Goal: Information Seeking & Learning: Learn about a topic

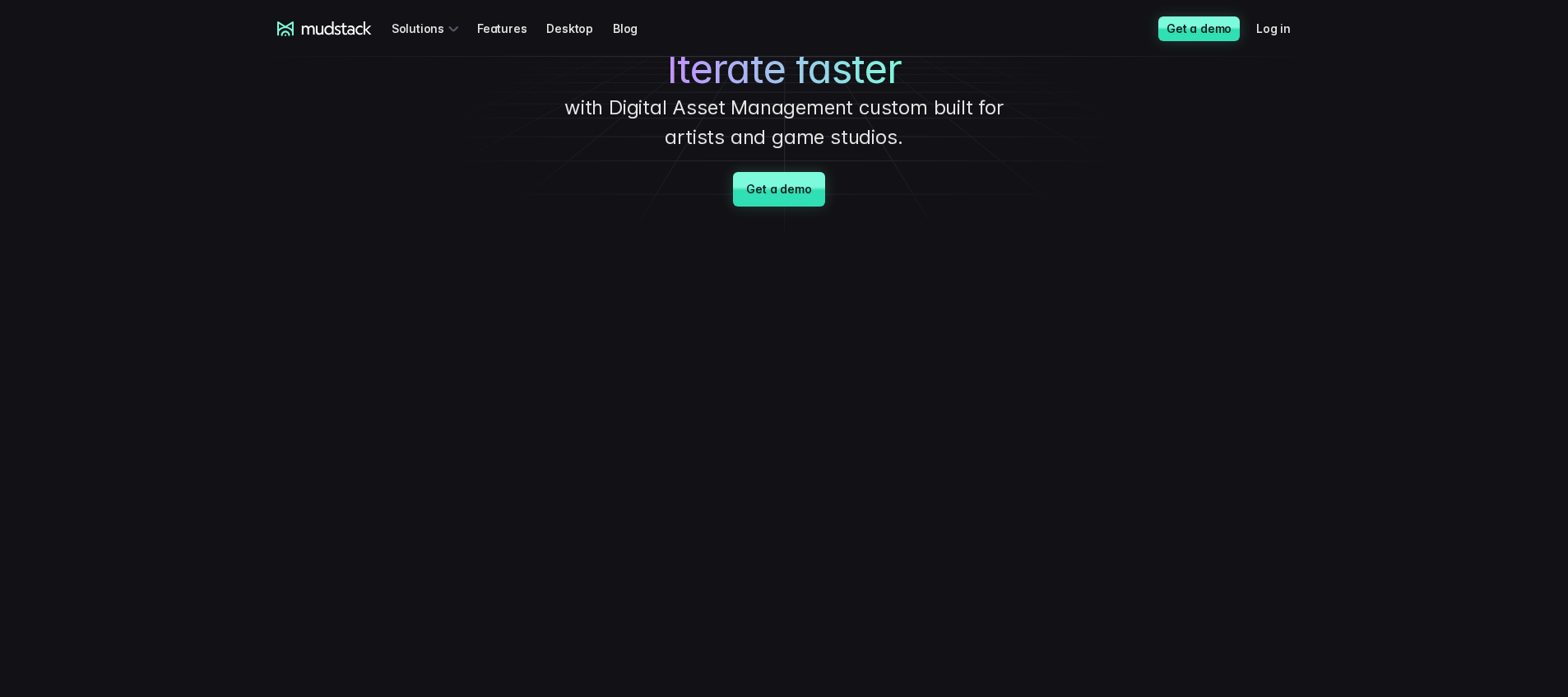
scroll to position [91, 0]
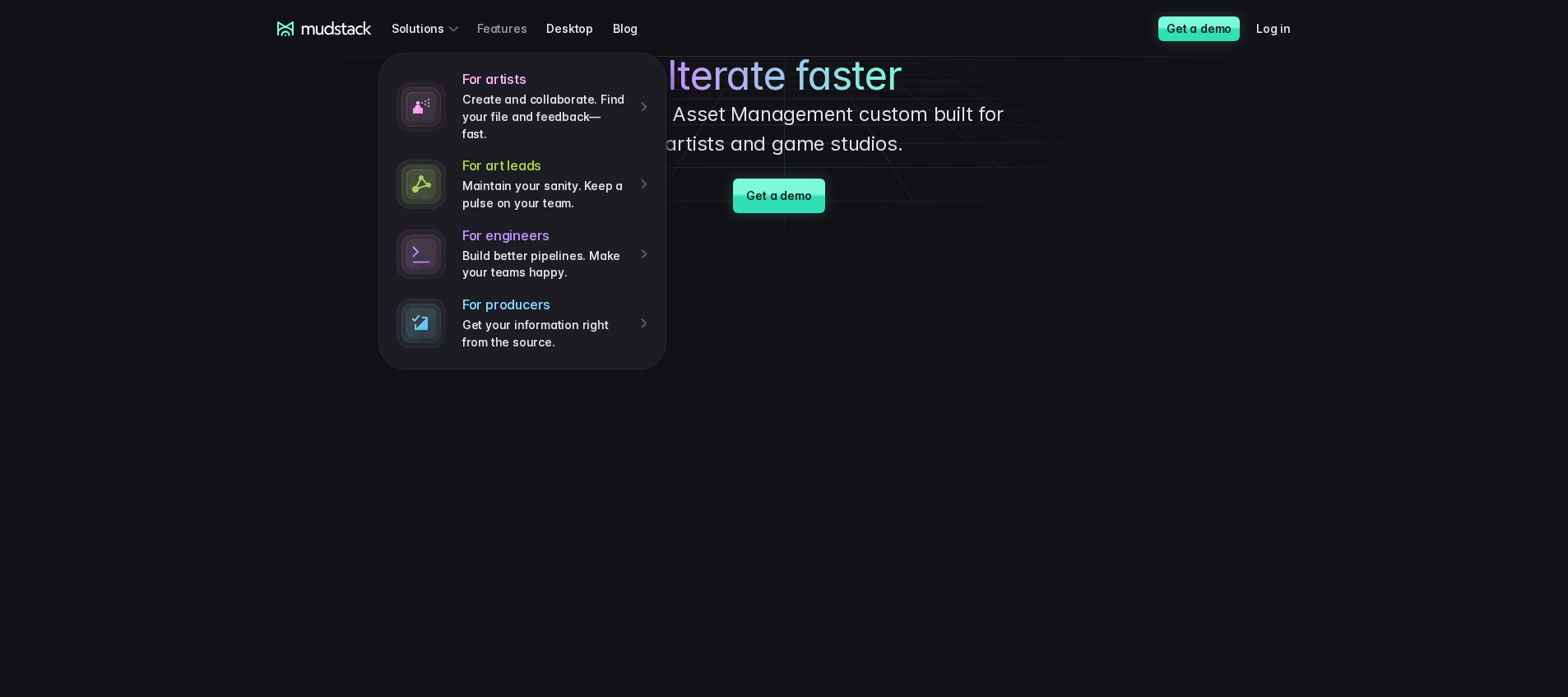
click at [506, 28] on link "Features" at bounding box center [511, 29] width 69 height 30
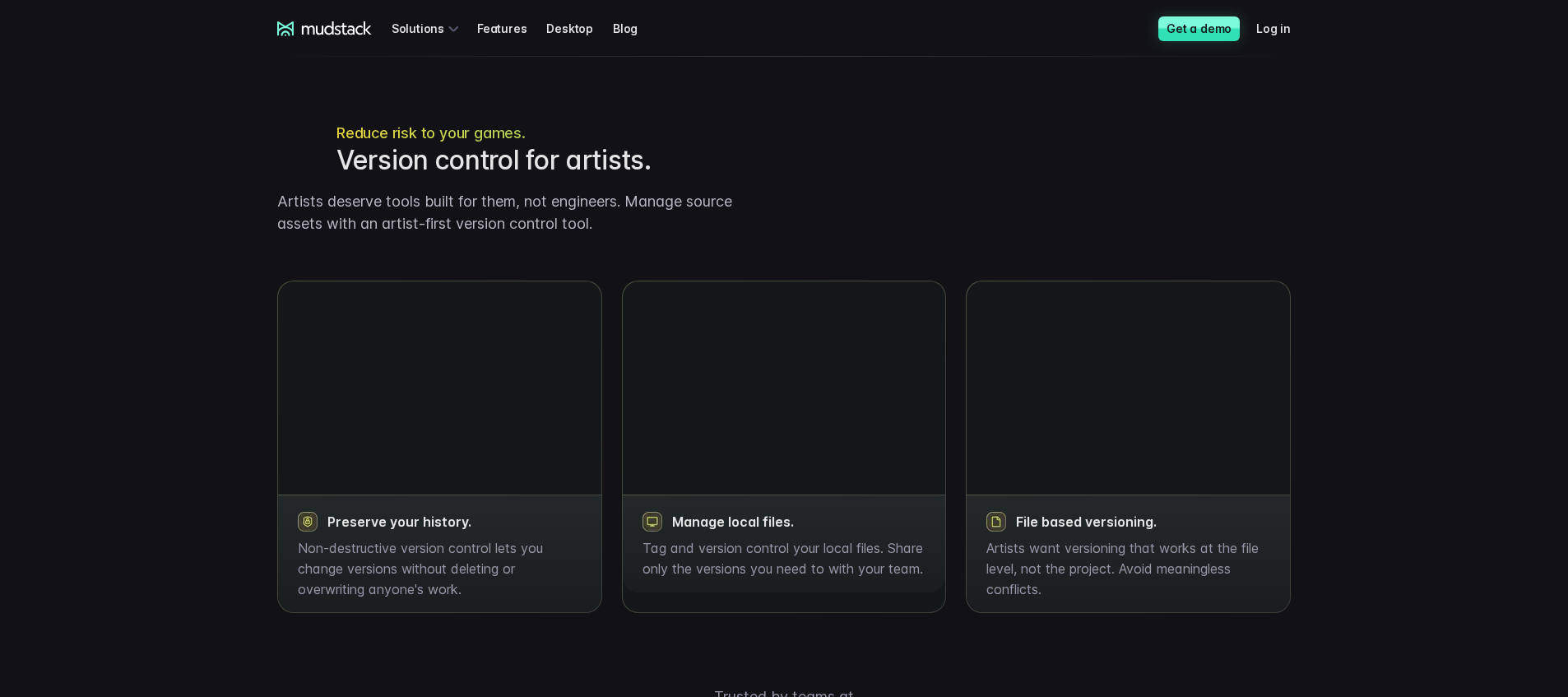
scroll to position [1766, 0]
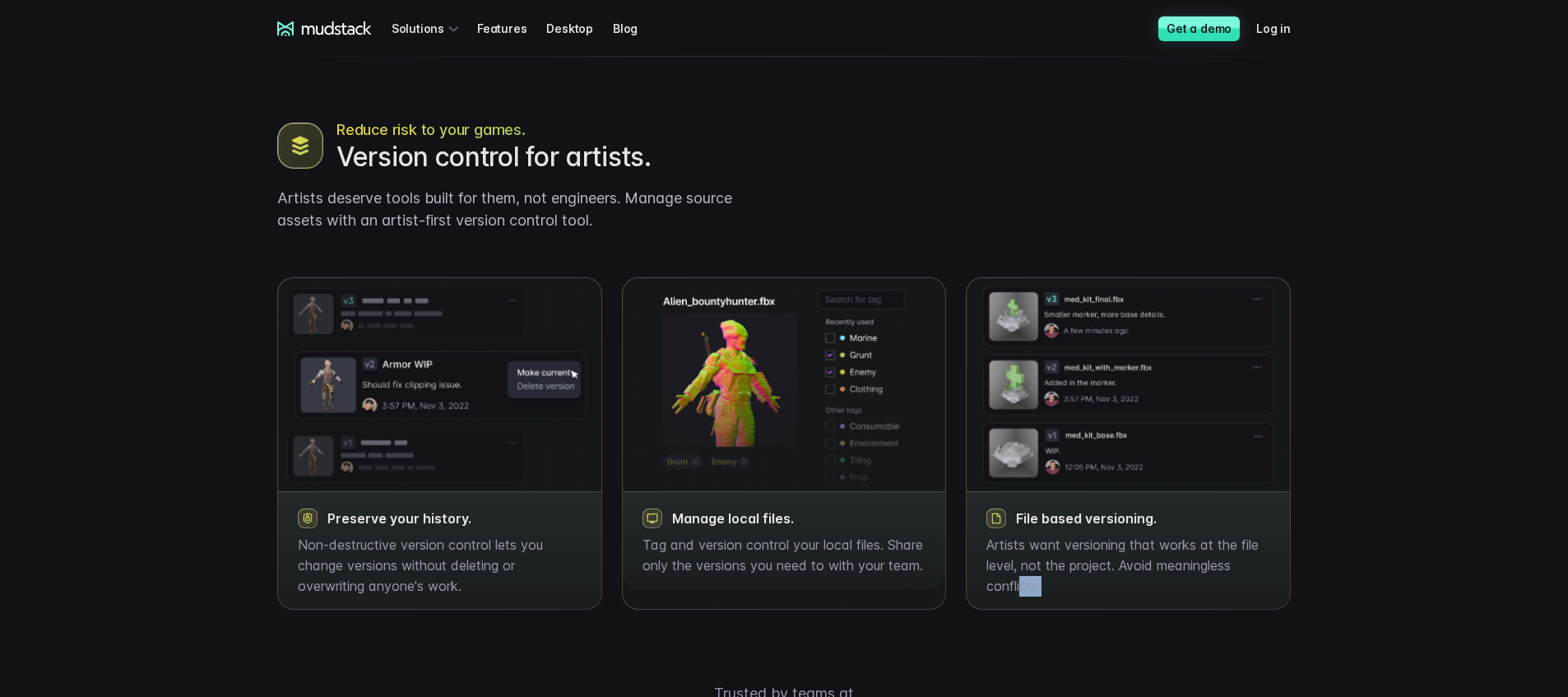
drag, startPoint x: 922, startPoint y: 556, endPoint x: 1019, endPoint y: 602, distance: 107.4
click at [1020, 596] on p "Artists want versioning that works at the file level, not the project. Avoid me…" at bounding box center [1128, 565] width 283 height 61
drag, startPoint x: 701, startPoint y: 578, endPoint x: 608, endPoint y: 536, distance: 102.0
click at [643, 553] on div "Manage local files. Tag and version control your local files. Share only the ve…" at bounding box center [784, 540] width 324 height 98
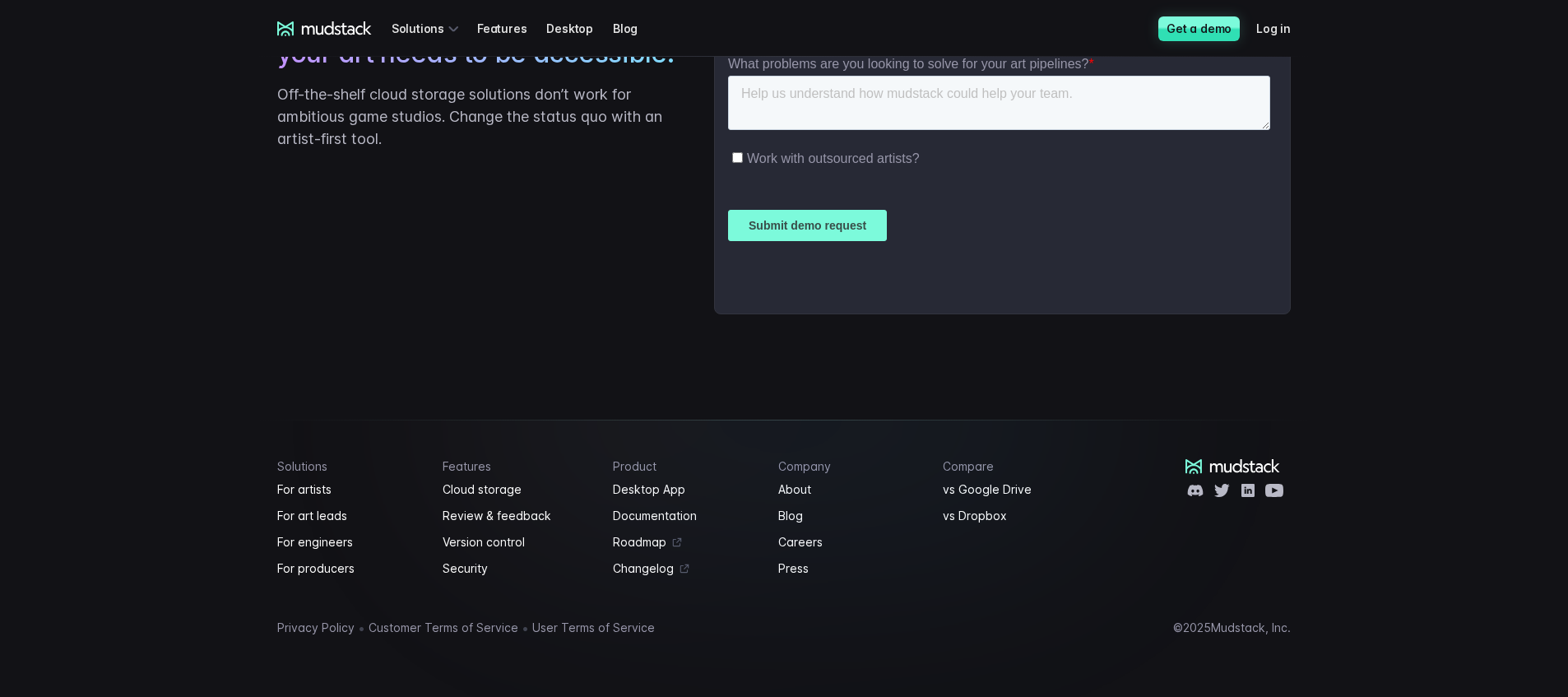
scroll to position [2911, 0]
click at [521, 494] on link "Cloud storage" at bounding box center [518, 490] width 152 height 20
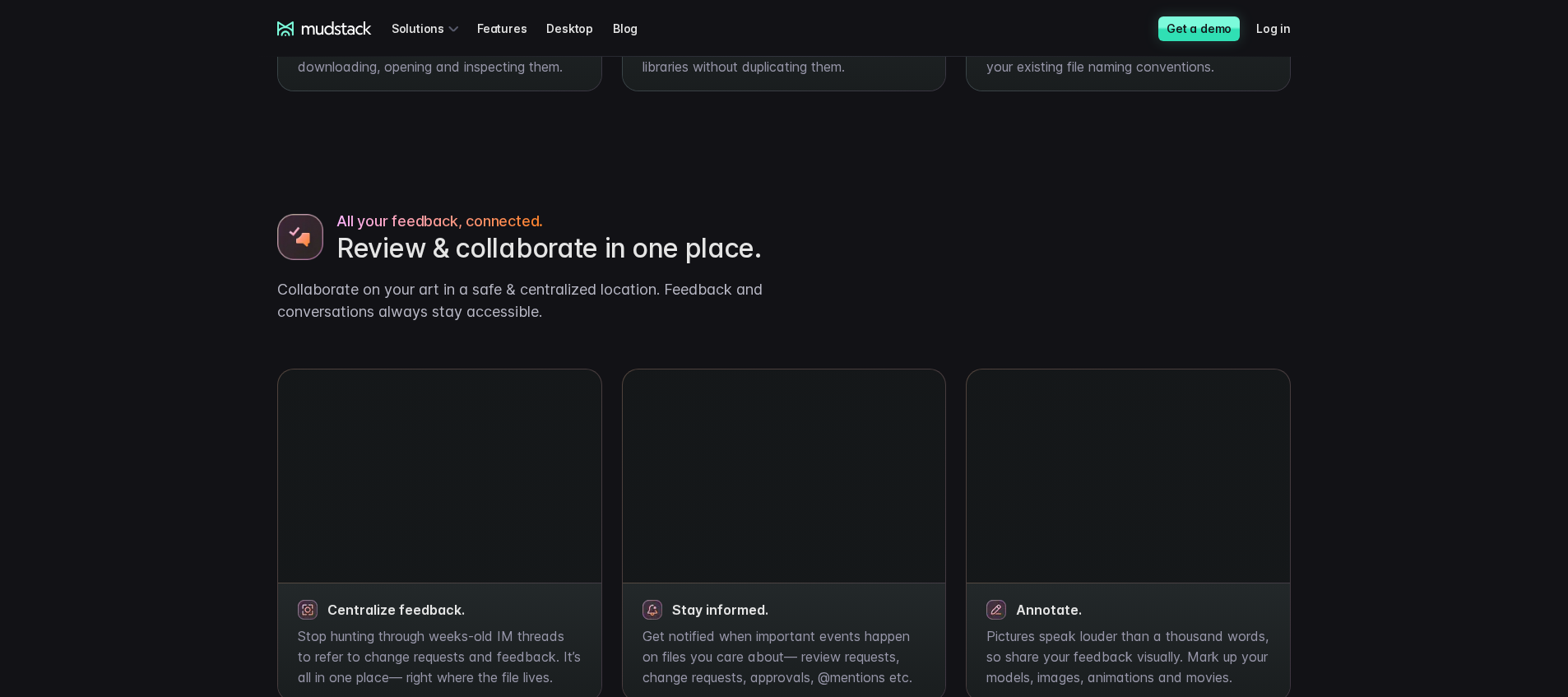
scroll to position [998, 0]
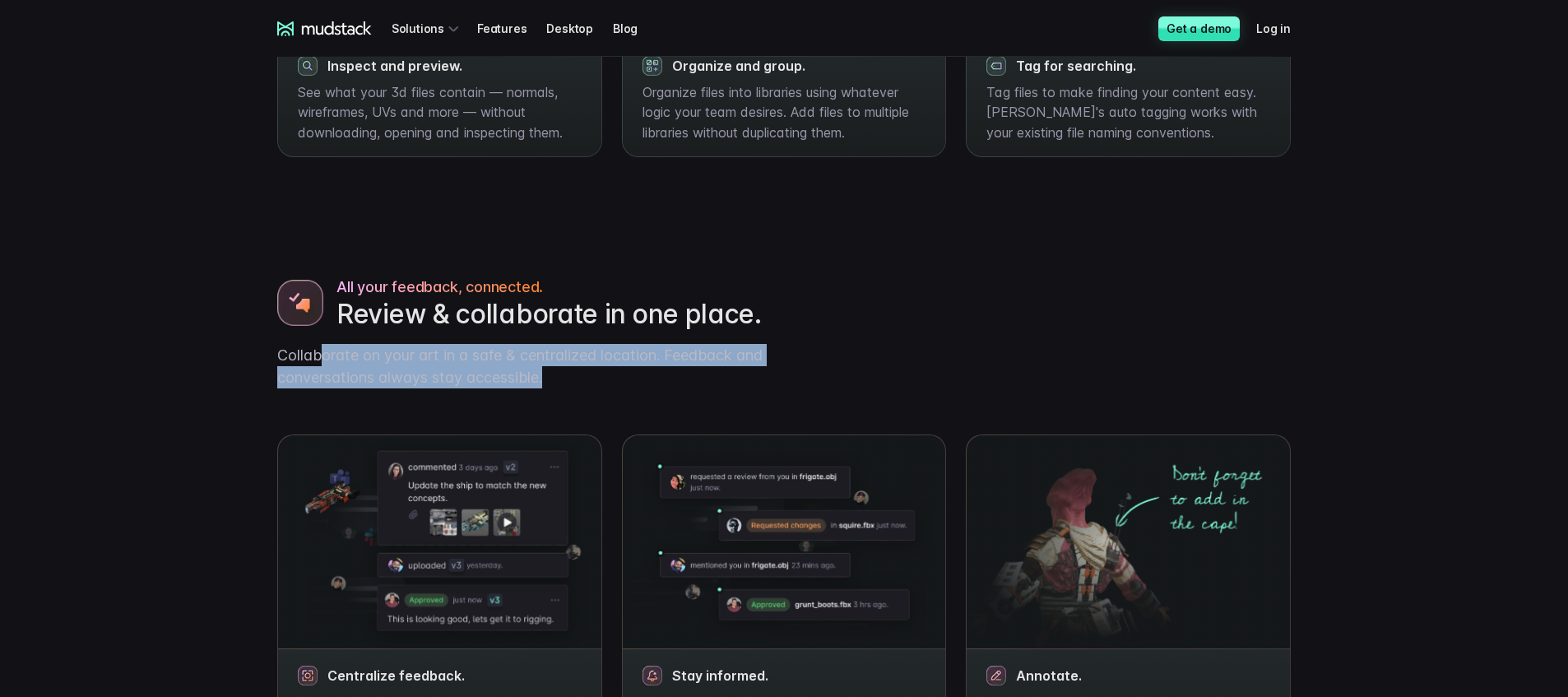
drag, startPoint x: 544, startPoint y: 380, endPoint x: 324, endPoint y: 362, distance: 220.7
click at [320, 364] on p "Collaborate on your art in a safe & centralized location. Feedback and conversa…" at bounding box center [524, 366] width 493 height 45
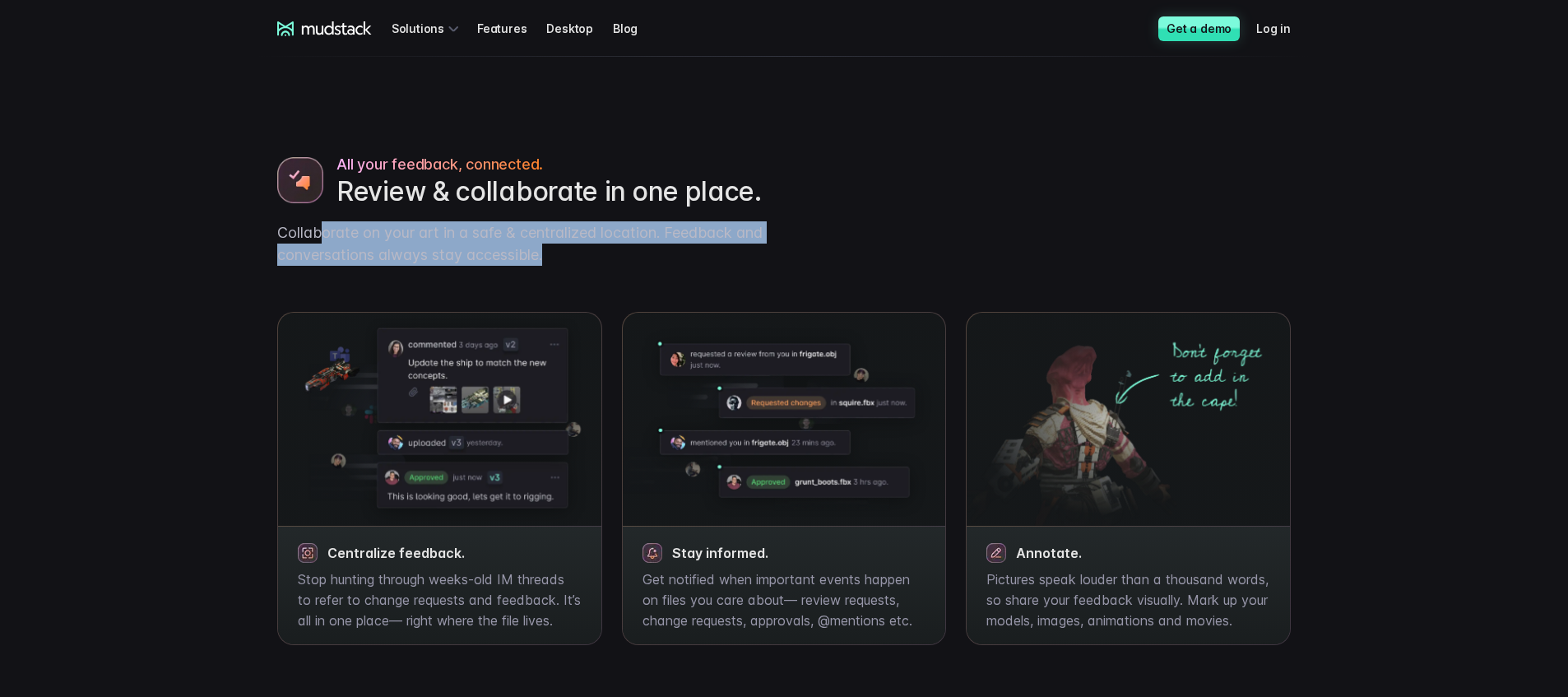
scroll to position [1146, 0]
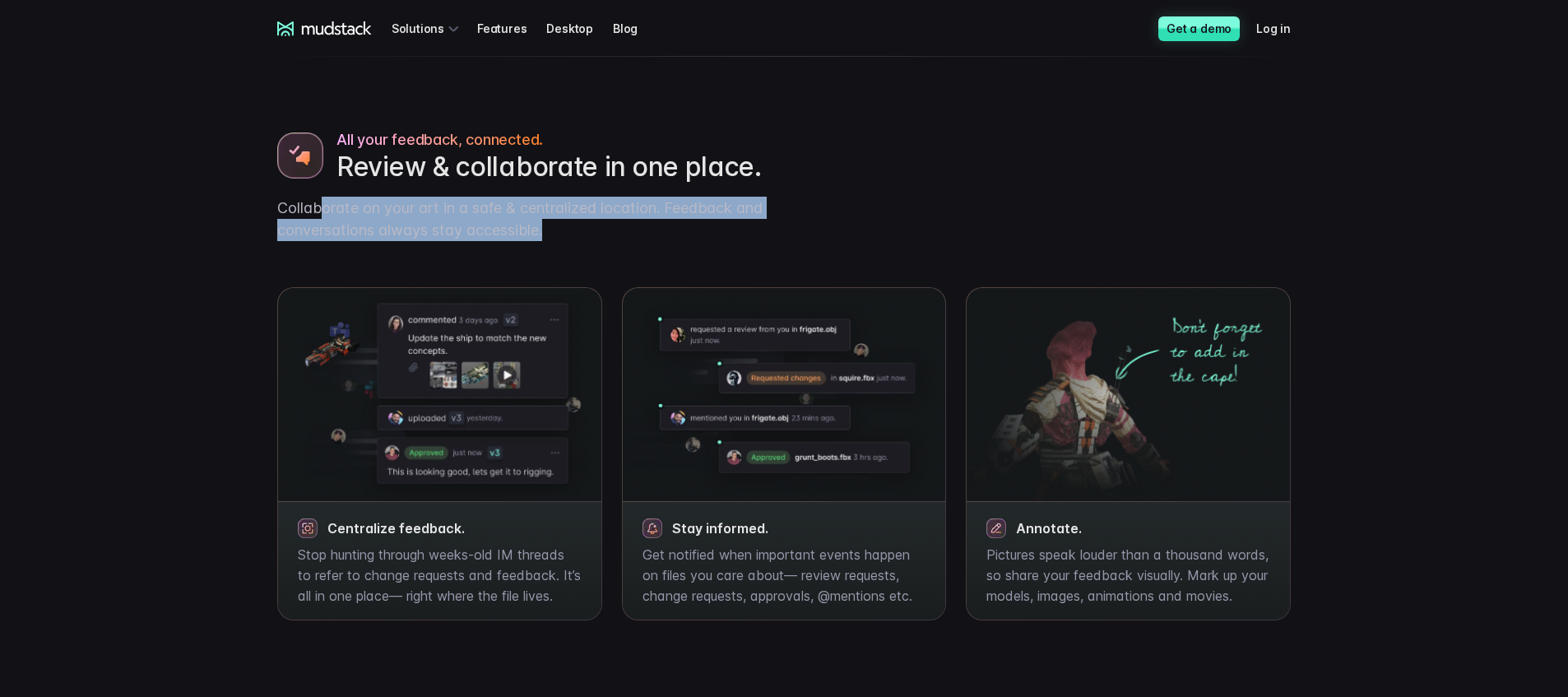
click at [874, 230] on div "All your feedback, connected. Review & collaborate in one place. Collaborate on…" at bounding box center [784, 344] width 1053 height 552
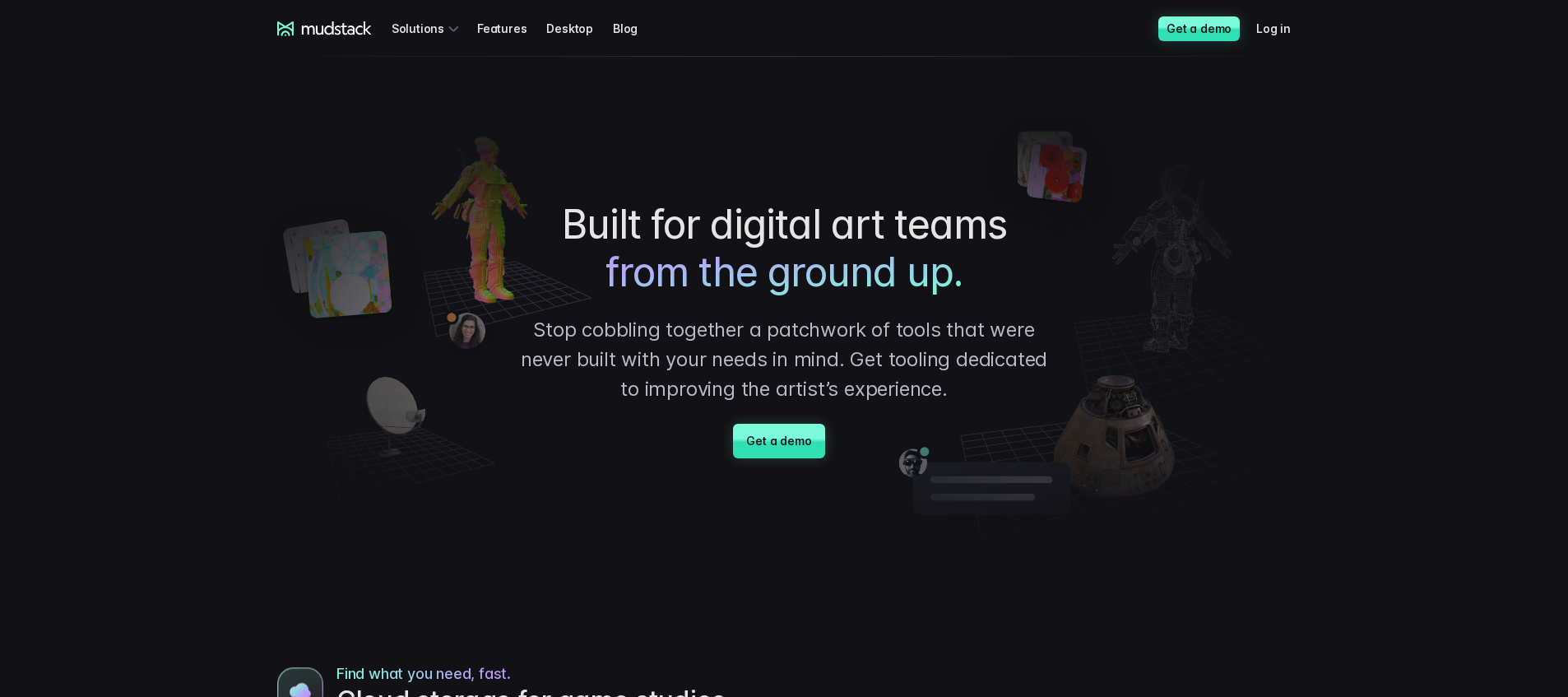
scroll to position [0, 0]
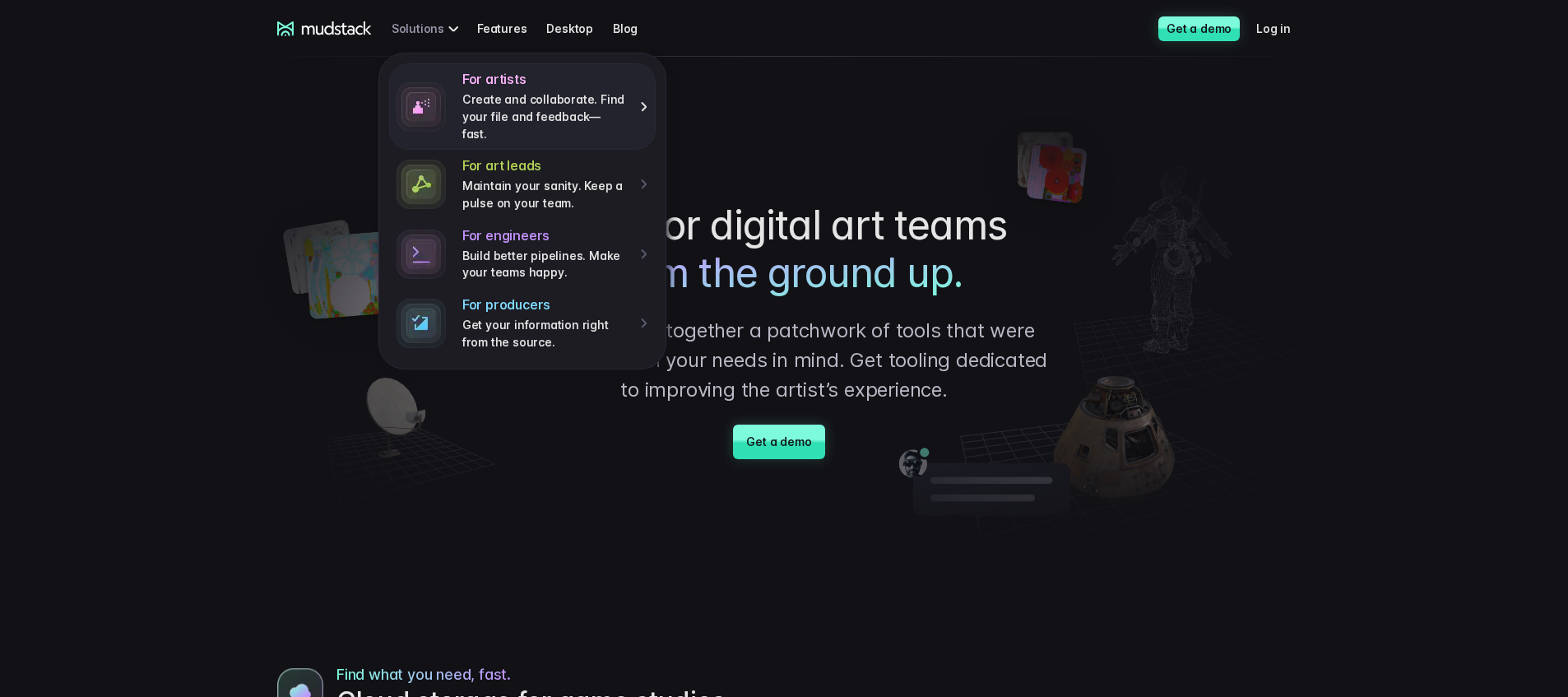
click at [506, 96] on p "Create and collaborate. Find your file and feedback— fast." at bounding box center [545, 117] width 166 height 51
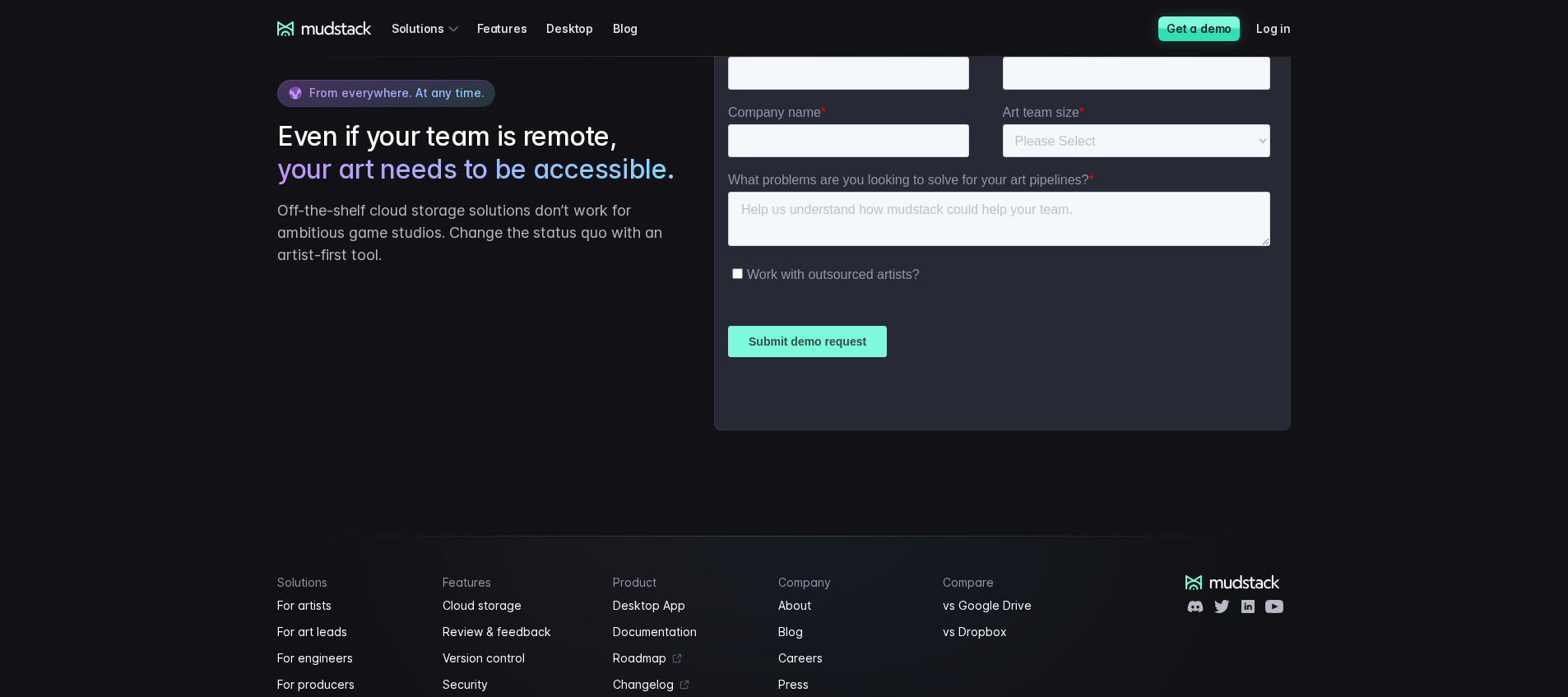
scroll to position [2583, 0]
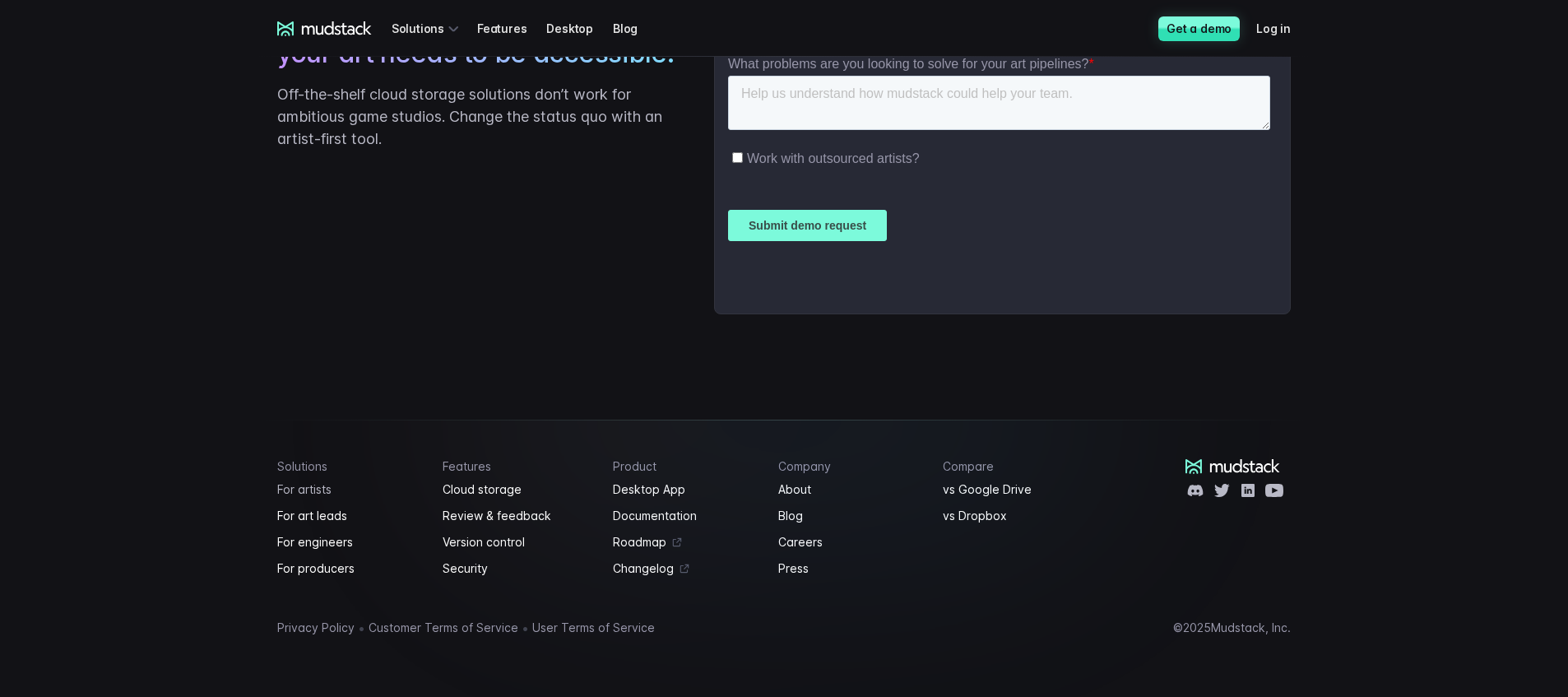
click at [308, 494] on link "For artists" at bounding box center [350, 490] width 145 height 20
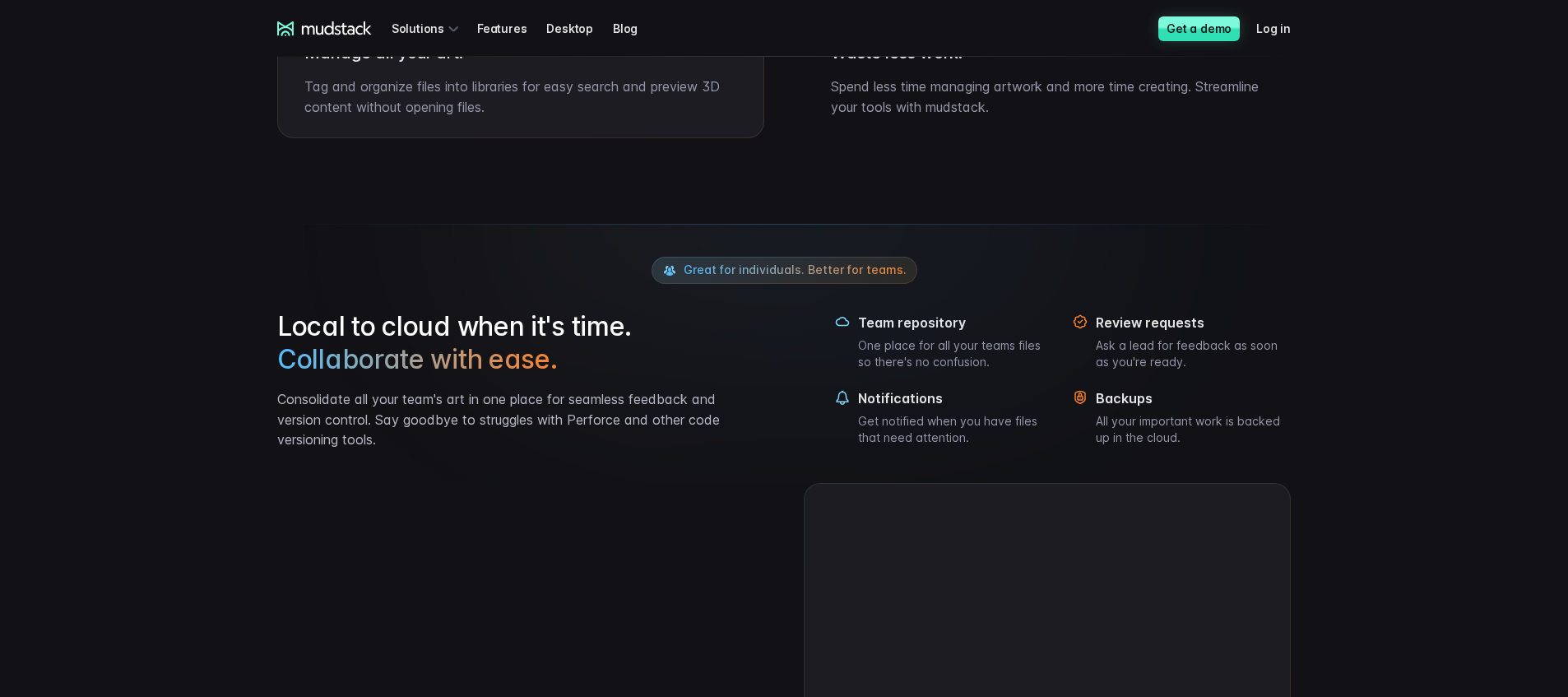
scroll to position [1149, 0]
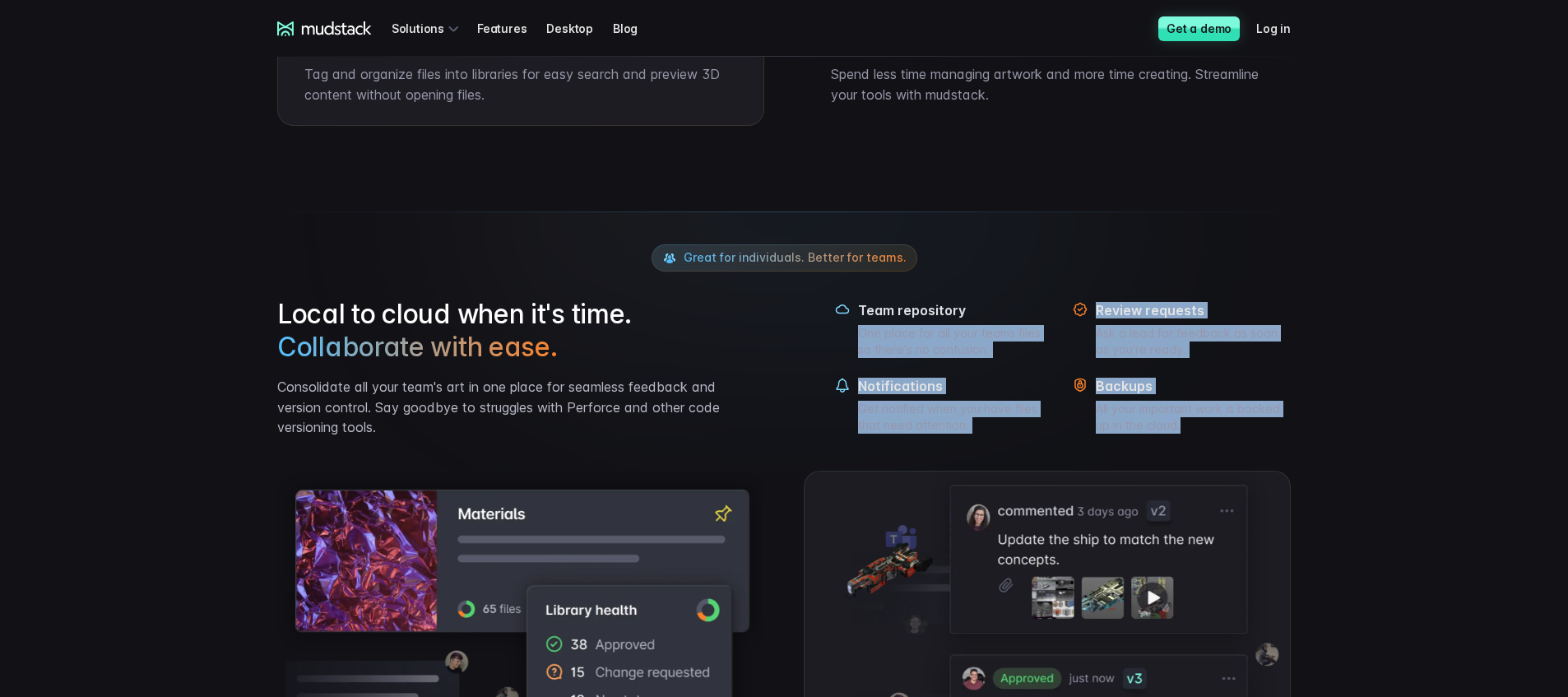
drag, startPoint x: 1188, startPoint y: 425, endPoint x: 862, endPoint y: 321, distance: 342.2
click at [864, 322] on div "Great for individuals. Better for teams. Local to cloud when it's time. Collabo…" at bounding box center [784, 341] width 1014 height 259
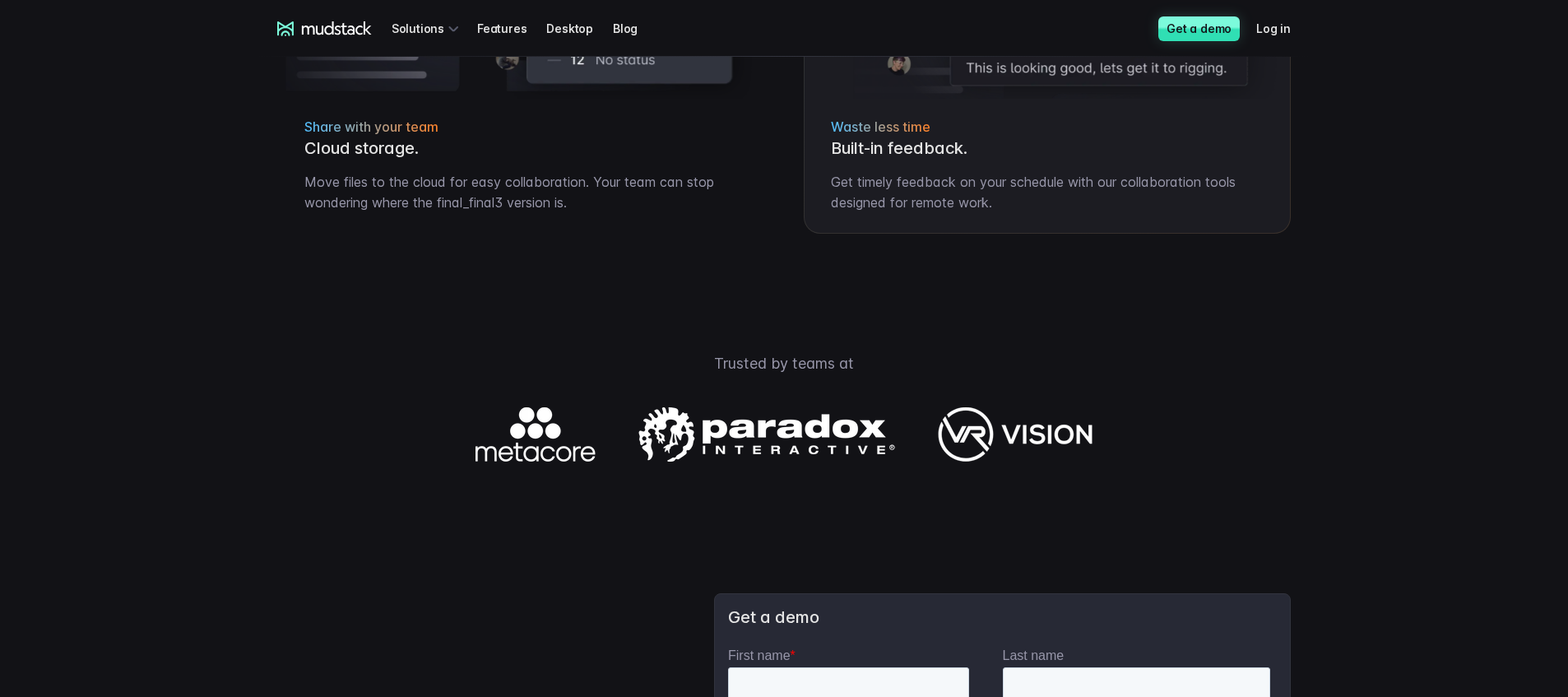
scroll to position [1820, 0]
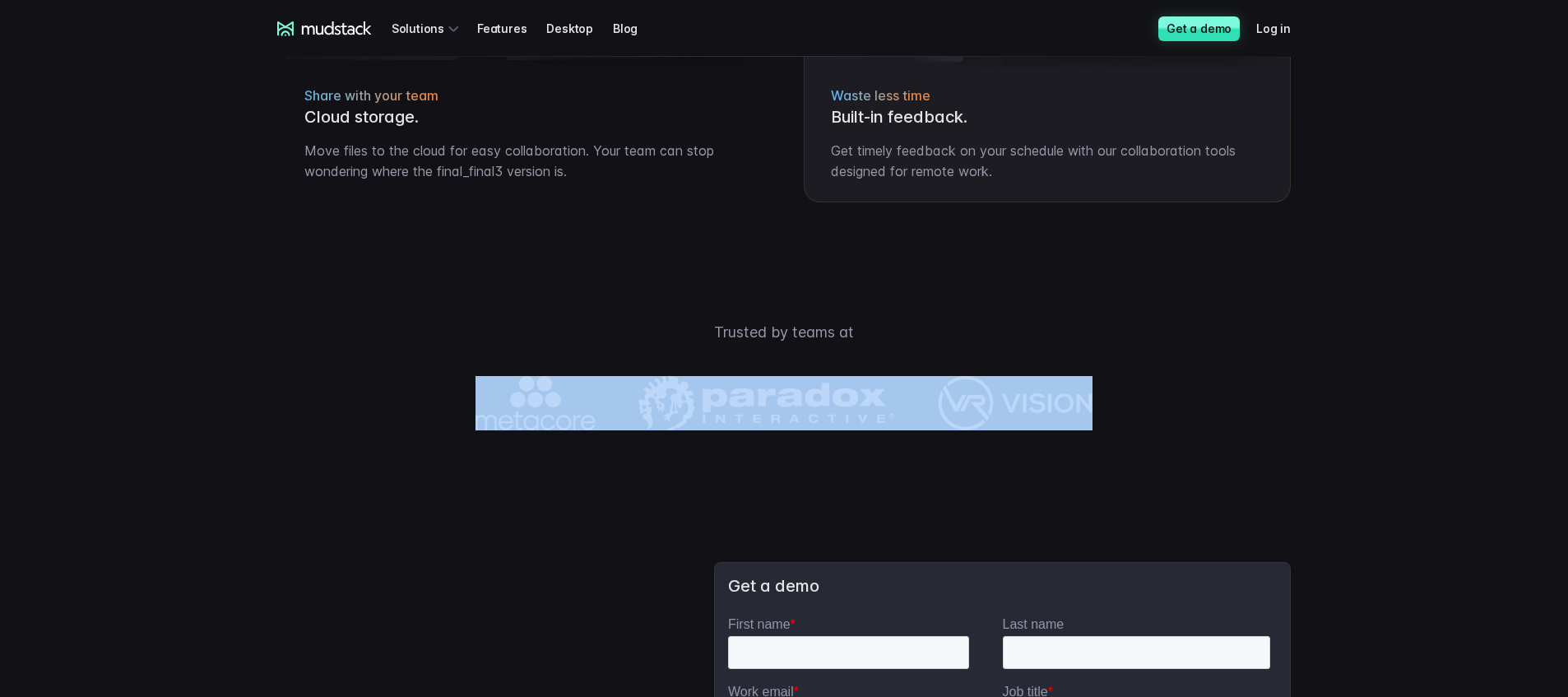
drag, startPoint x: 1094, startPoint y: 403, endPoint x: 996, endPoint y: 415, distance: 98.7
click at [996, 415] on div at bounding box center [784, 403] width 1152 height 55
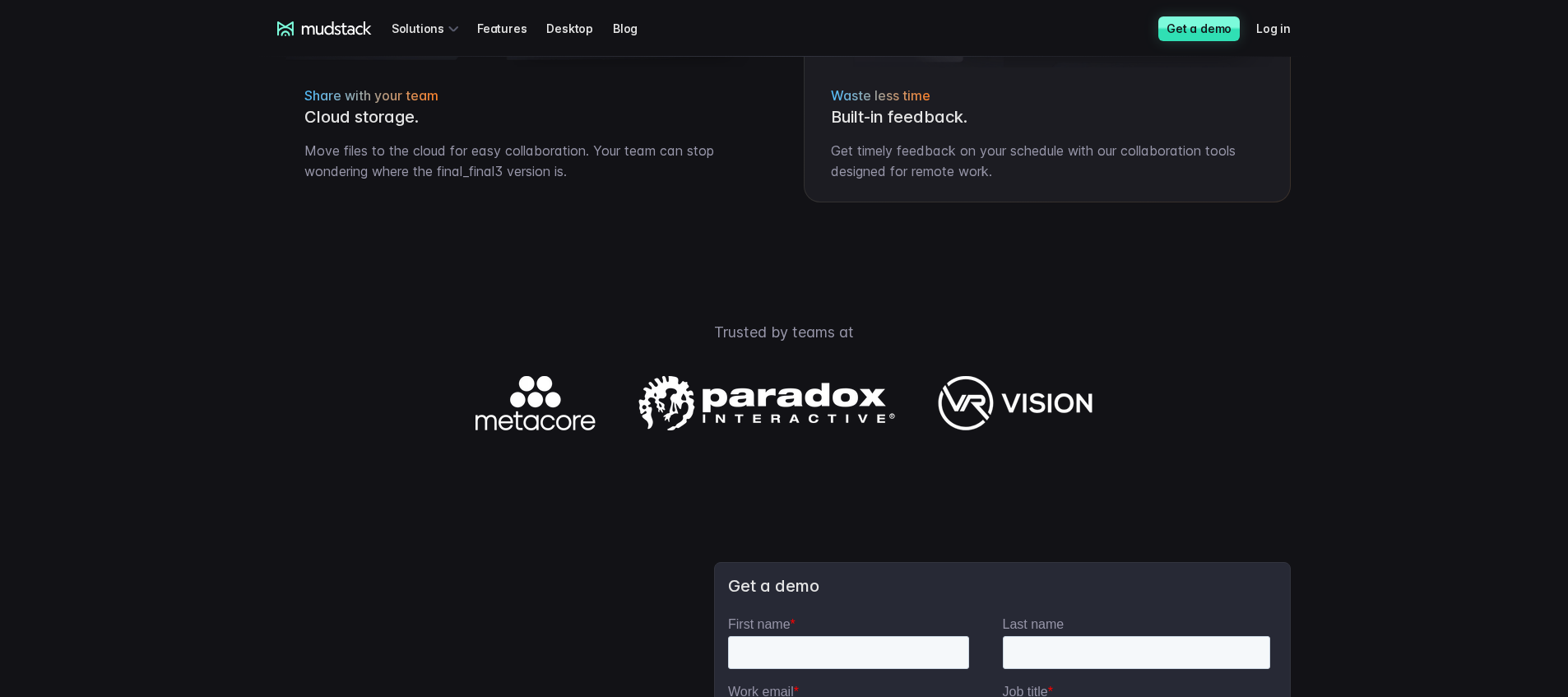
drag, startPoint x: 1274, startPoint y: 483, endPoint x: 1244, endPoint y: 478, distance: 30.4
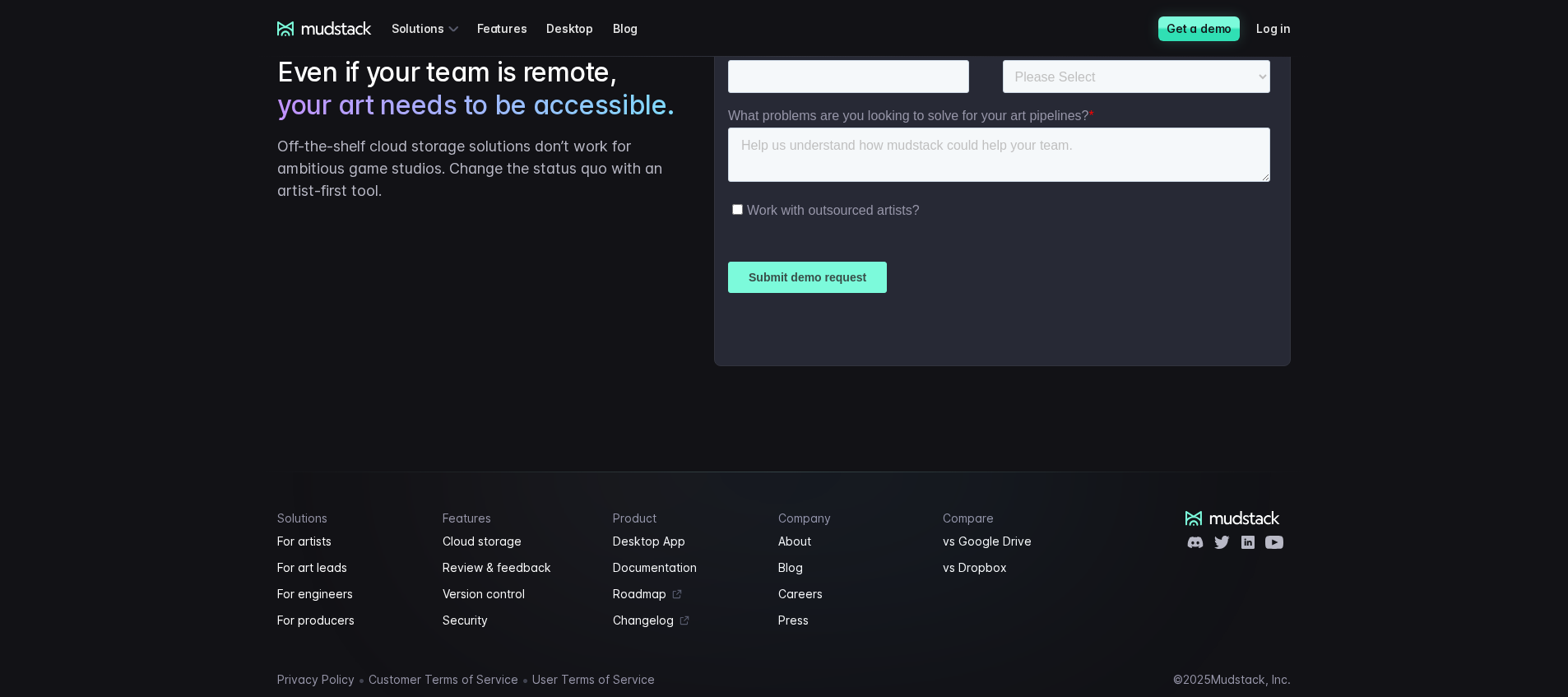
scroll to position [2278, 0]
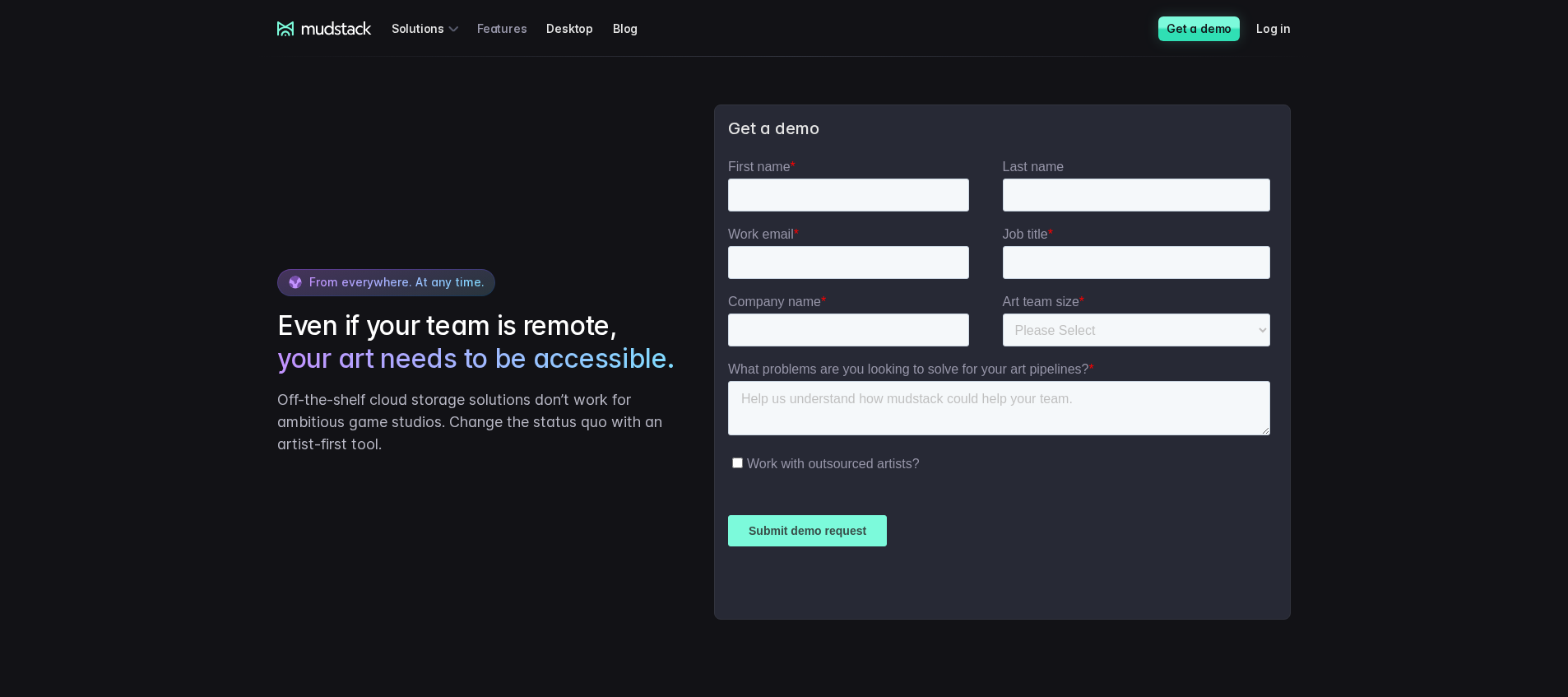
click at [513, 32] on link "Features" at bounding box center [511, 29] width 69 height 30
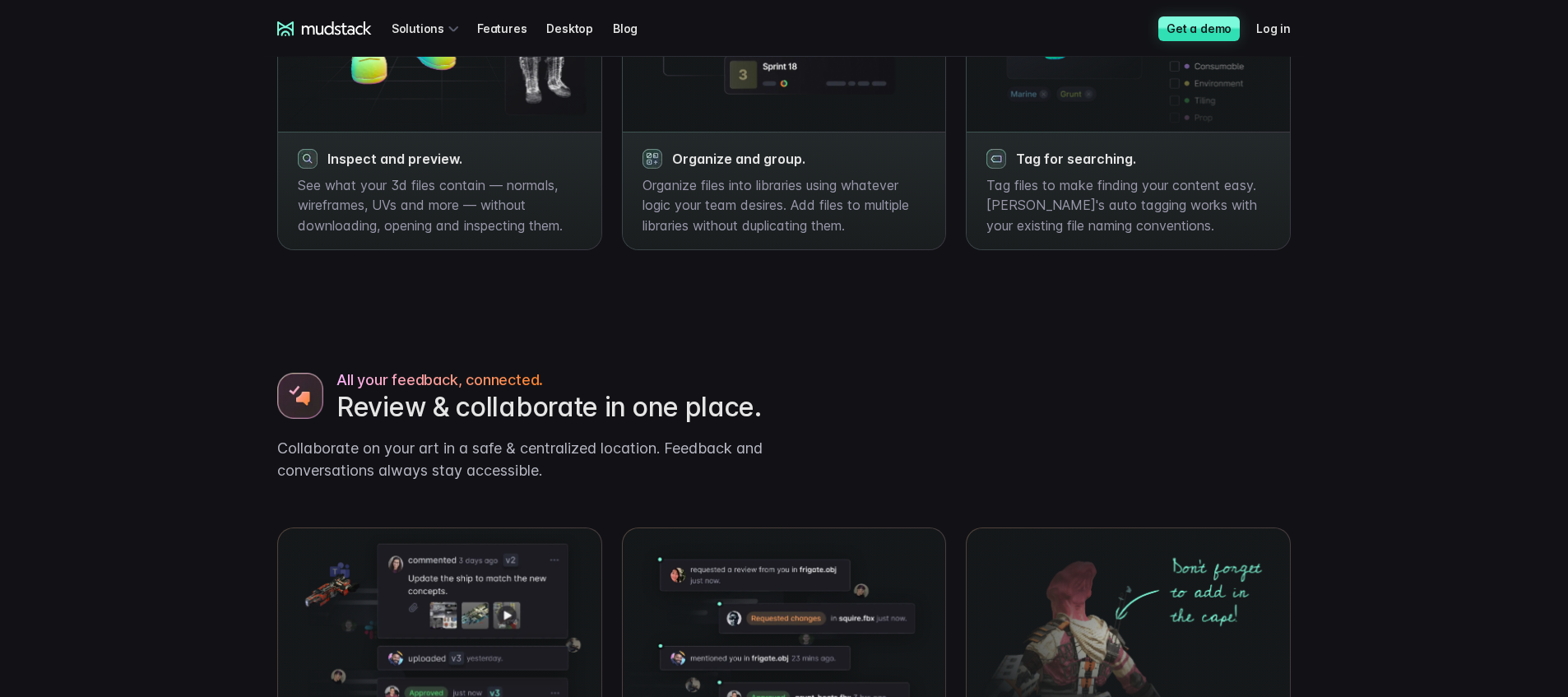
scroll to position [908, 0]
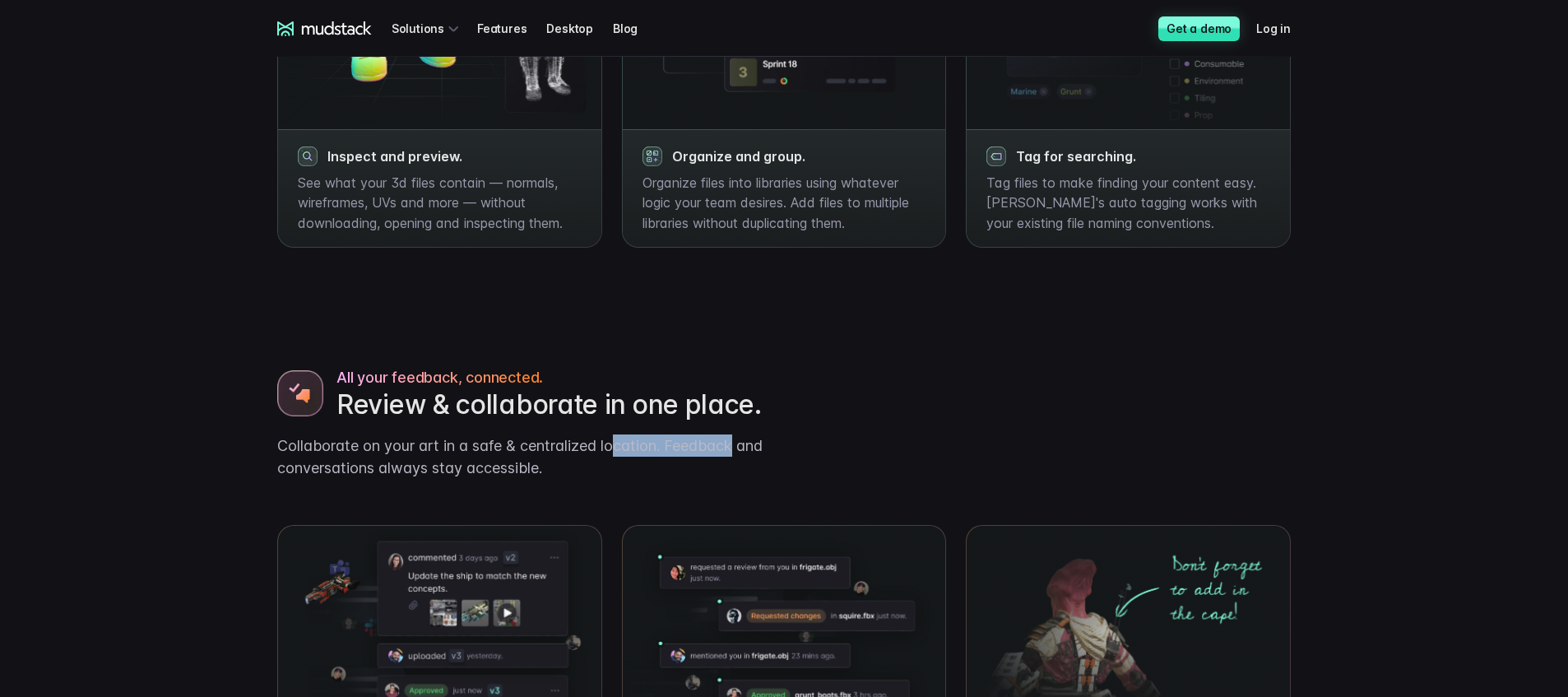
drag, startPoint x: 617, startPoint y: 443, endPoint x: 742, endPoint y: 448, distance: 125.1
click at [742, 448] on p "Collaborate on your art in a safe & centralized location. Feedback and conversa…" at bounding box center [524, 457] width 493 height 45
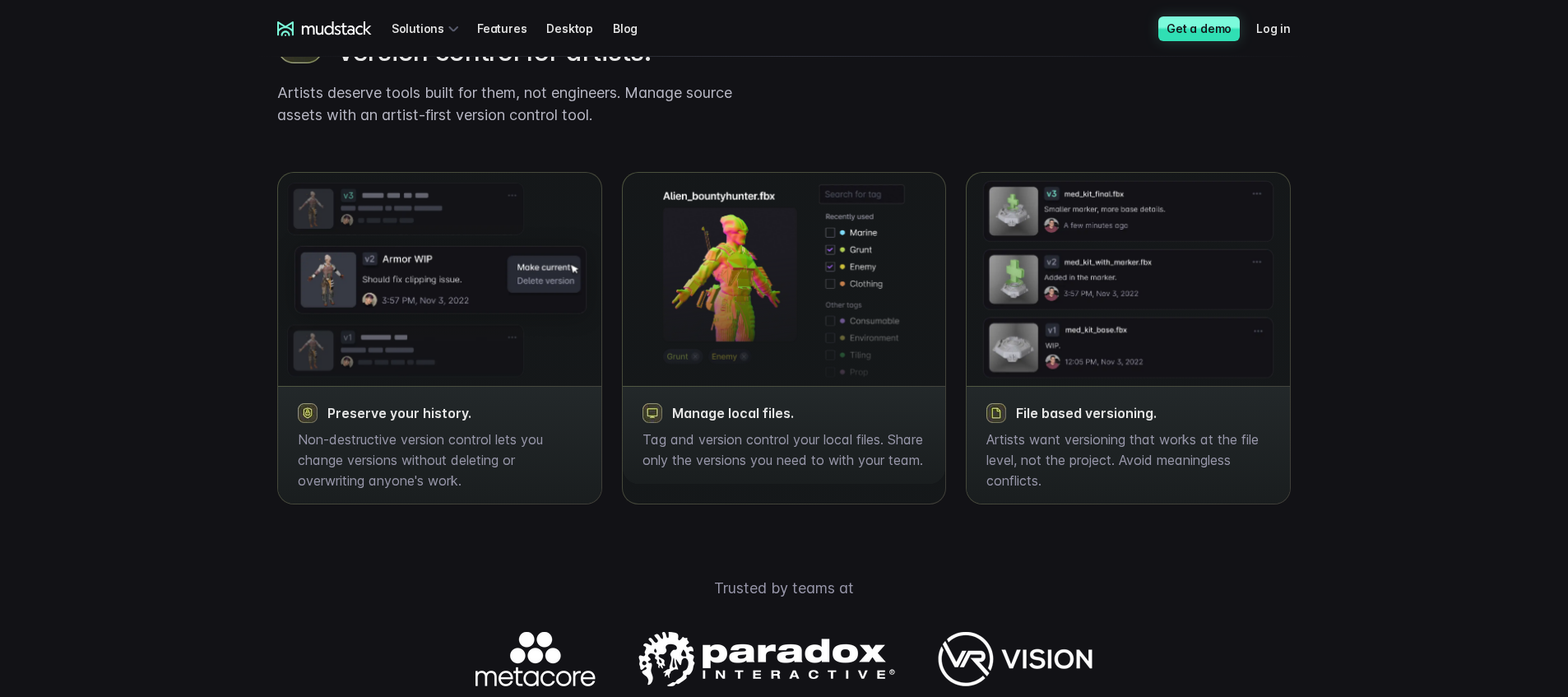
scroll to position [1863, 0]
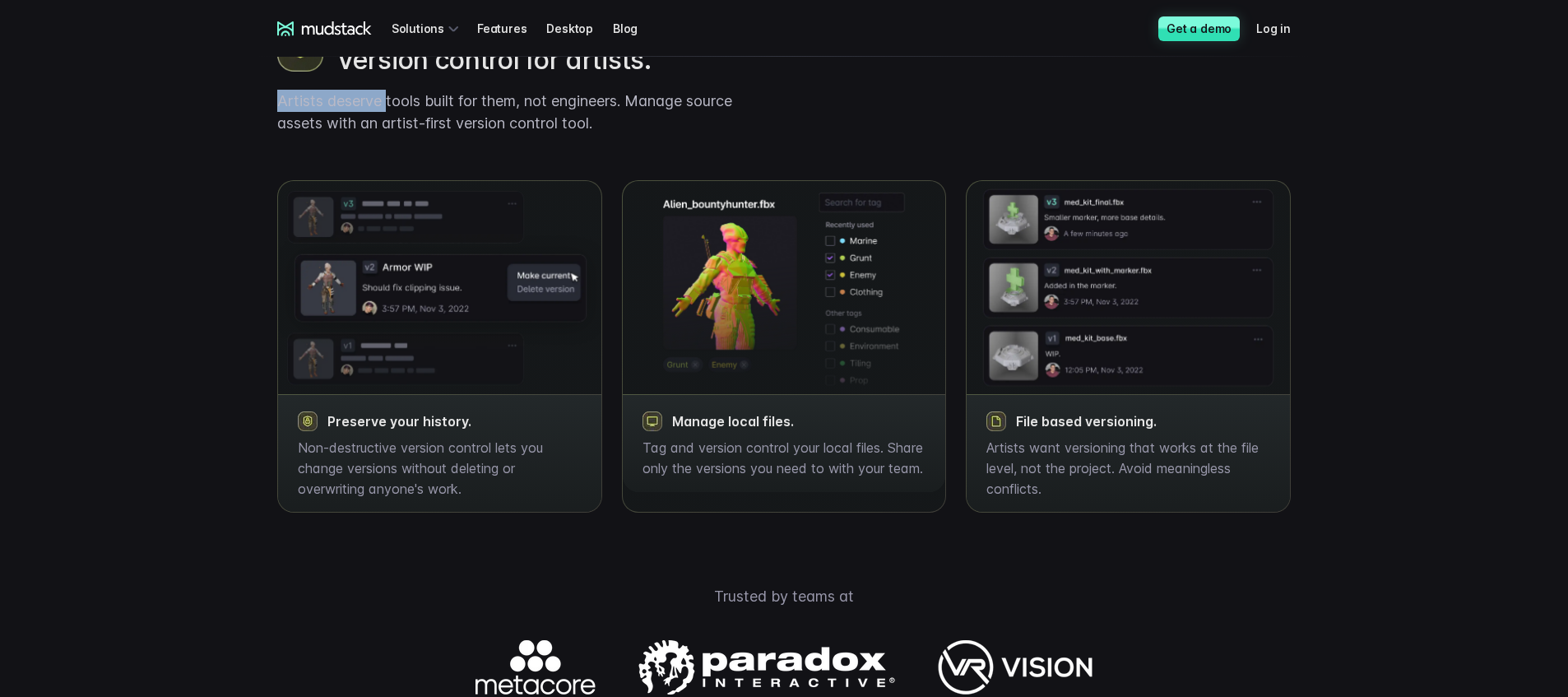
drag, startPoint x: 391, startPoint y: 121, endPoint x: 771, endPoint y: 106, distance: 380.3
click at [771, 106] on div "Reduce risk to your games. Version control for artists. Artists deserve tools b…" at bounding box center [784, 238] width 1053 height 552
click at [548, 135] on p "Artists deserve tools built for them, not engineers. Manage source assets with …" at bounding box center [524, 112] width 493 height 45
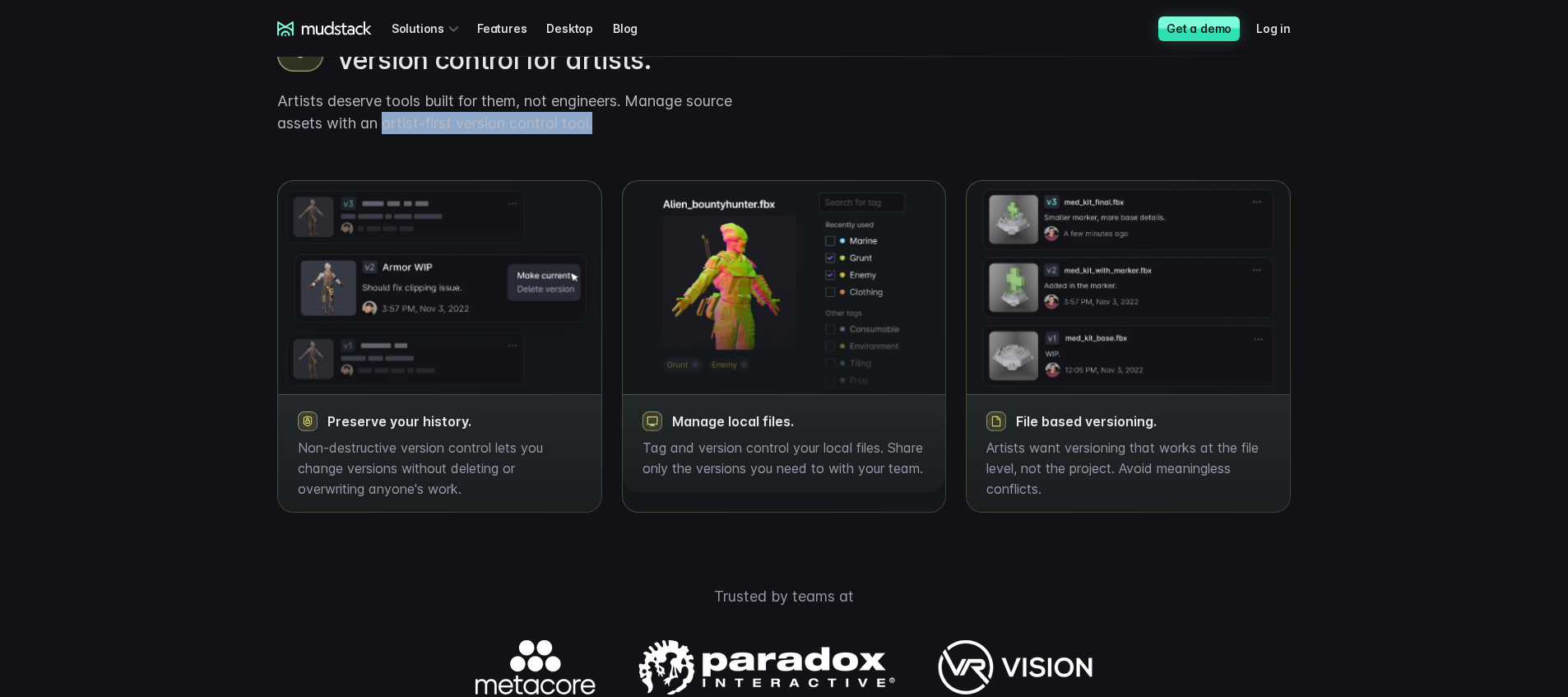
drag, startPoint x: 386, startPoint y: 150, endPoint x: 675, endPoint y: 139, distance: 289.2
click at [675, 135] on p "Artists deserve tools built for them, not engineers. Manage source assets with …" at bounding box center [524, 112] width 493 height 45
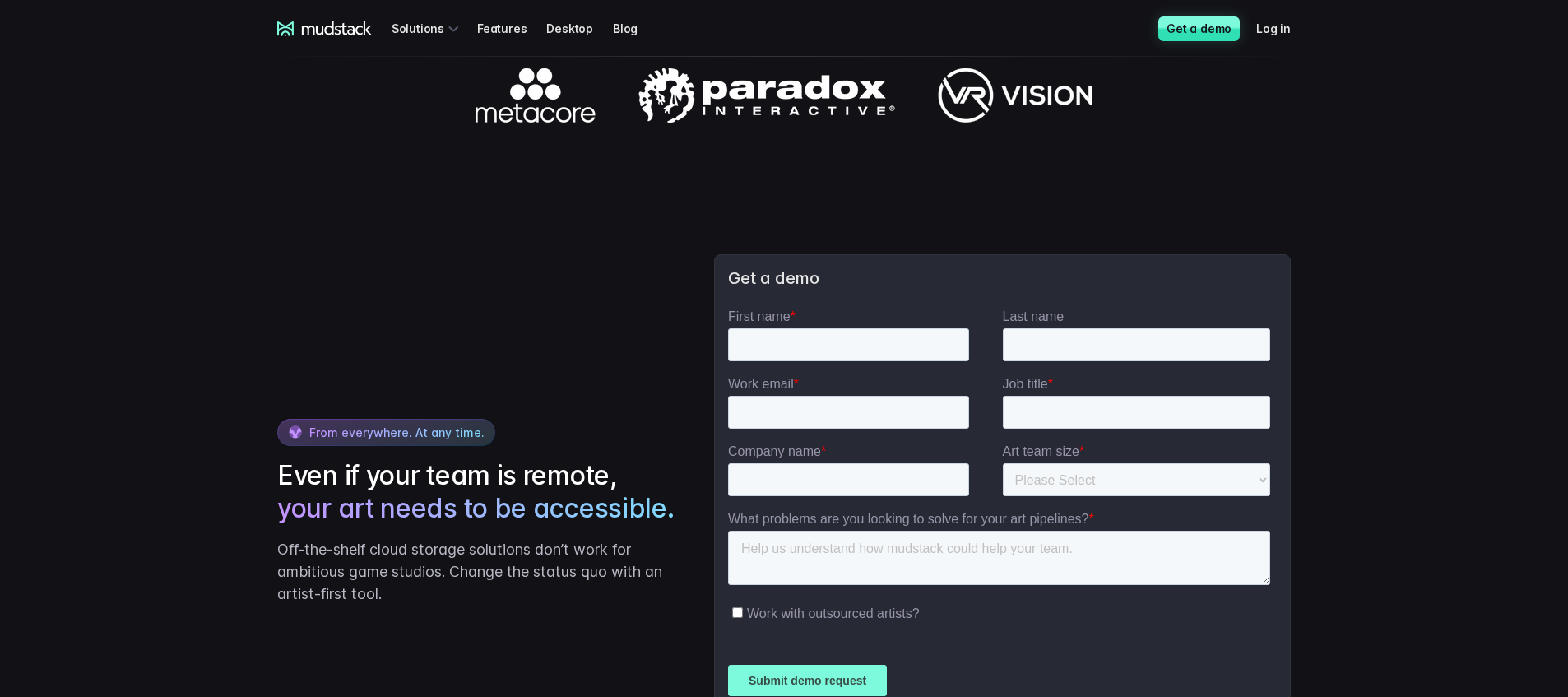
scroll to position [2911, 0]
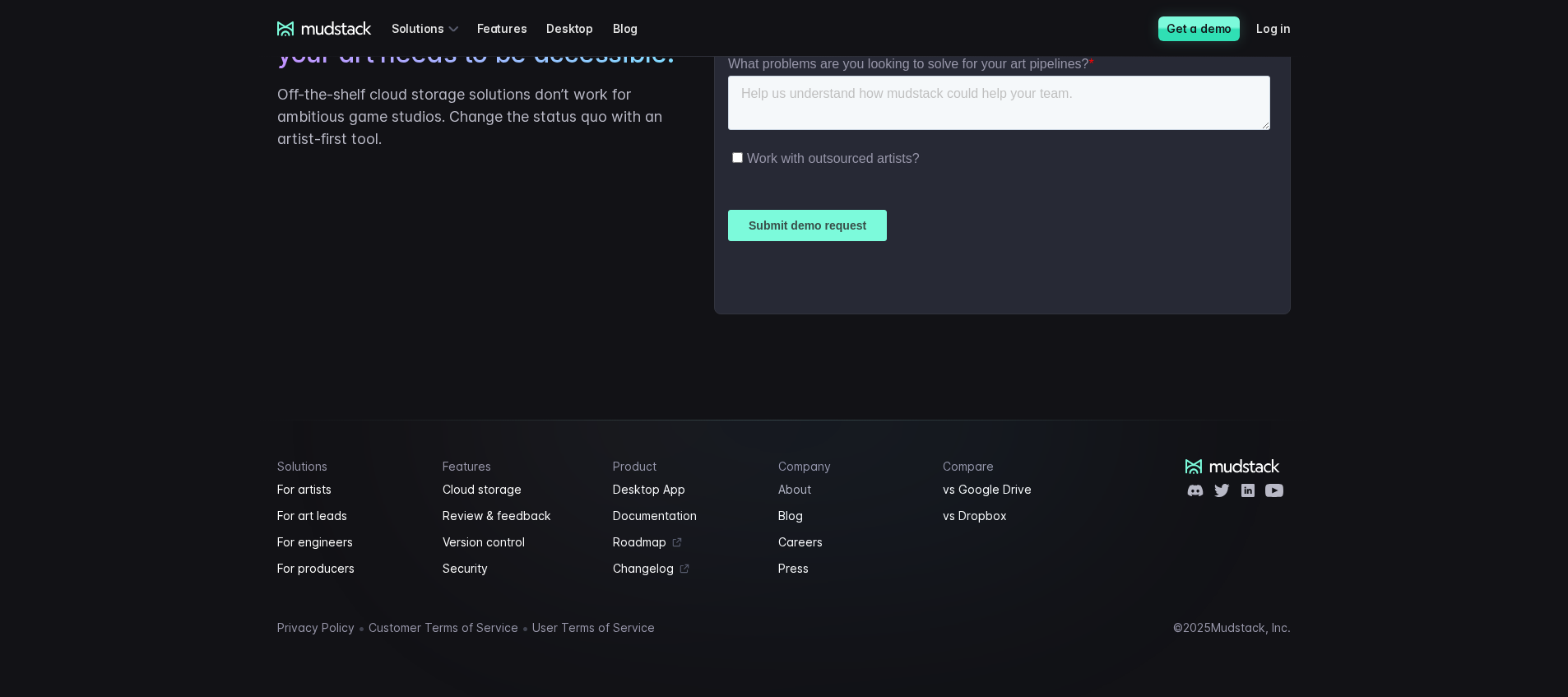
click at [804, 493] on link "About" at bounding box center [851, 490] width 145 height 20
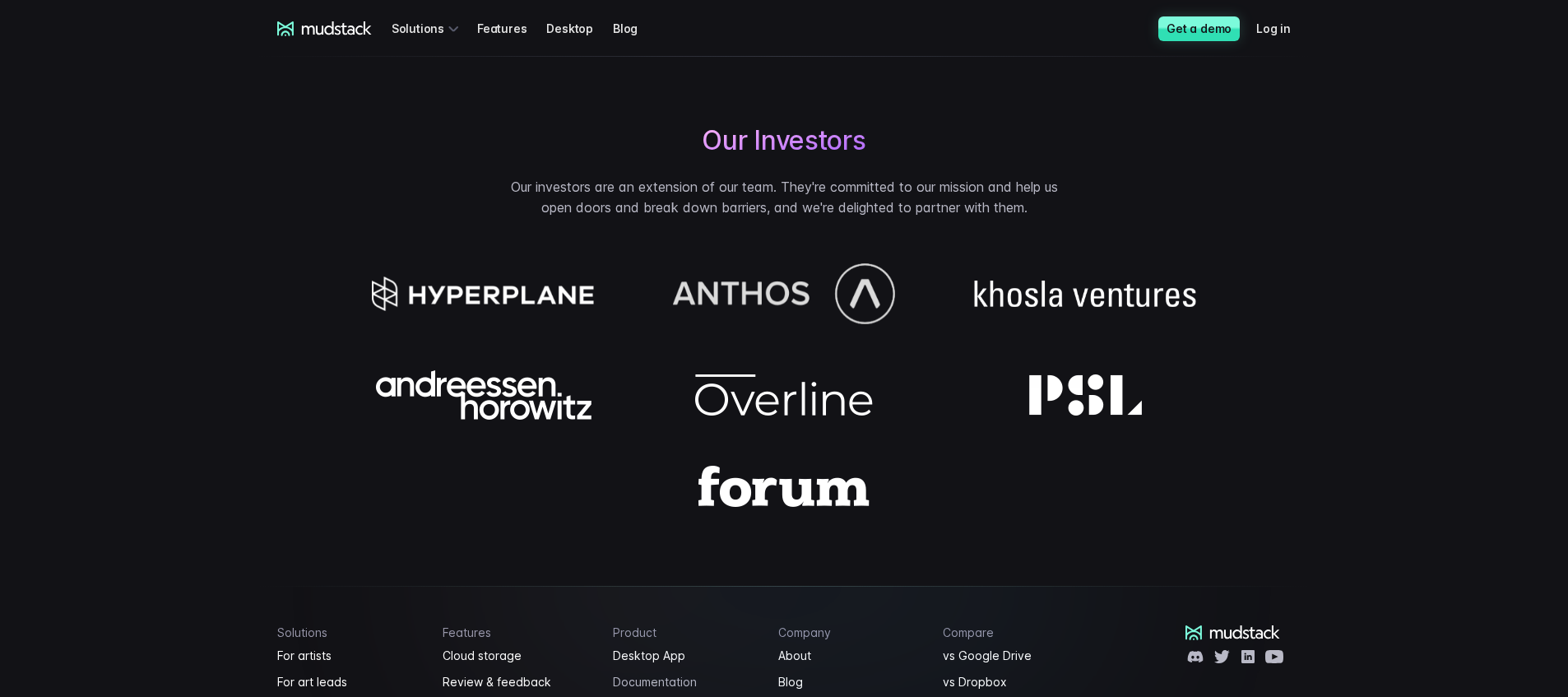
scroll to position [1488, 0]
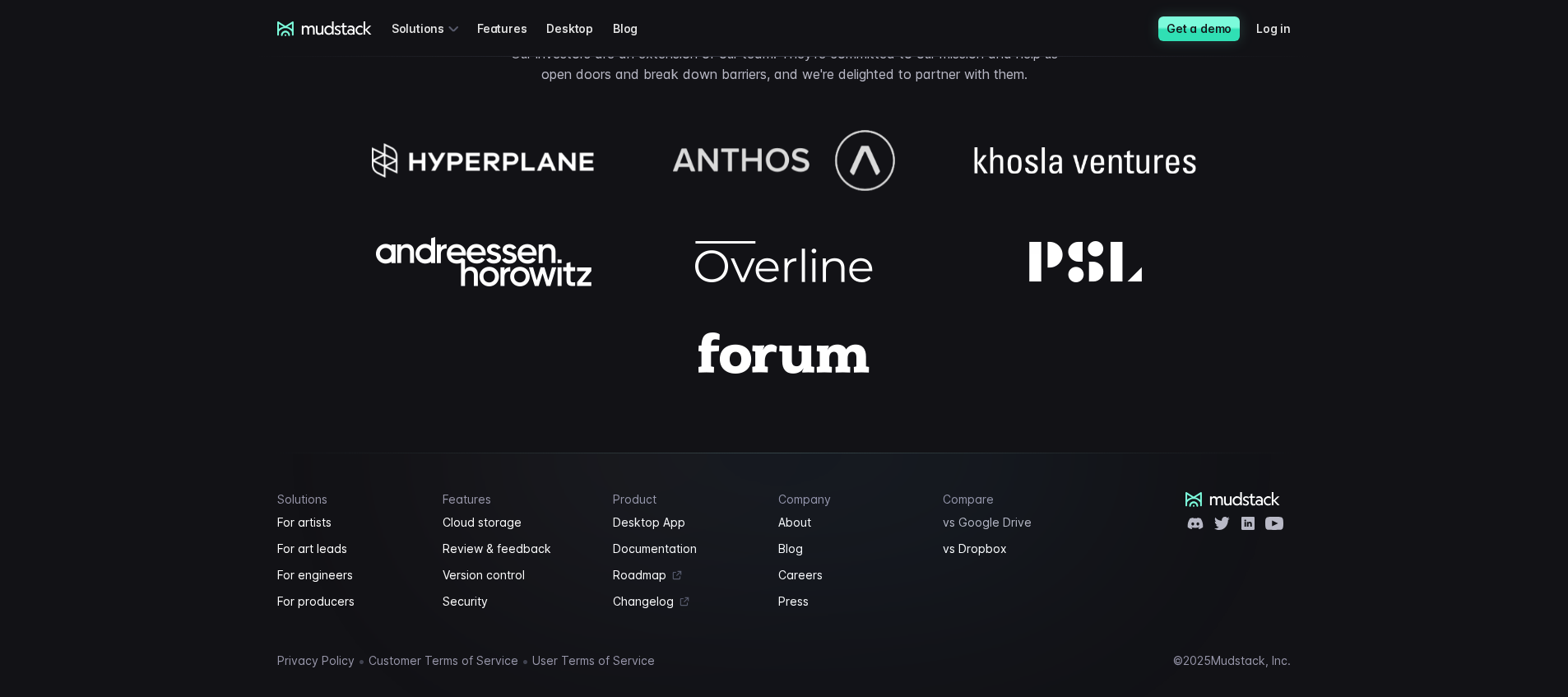
click at [990, 512] on link "vs Google Drive" at bounding box center [1015, 522] width 145 height 20
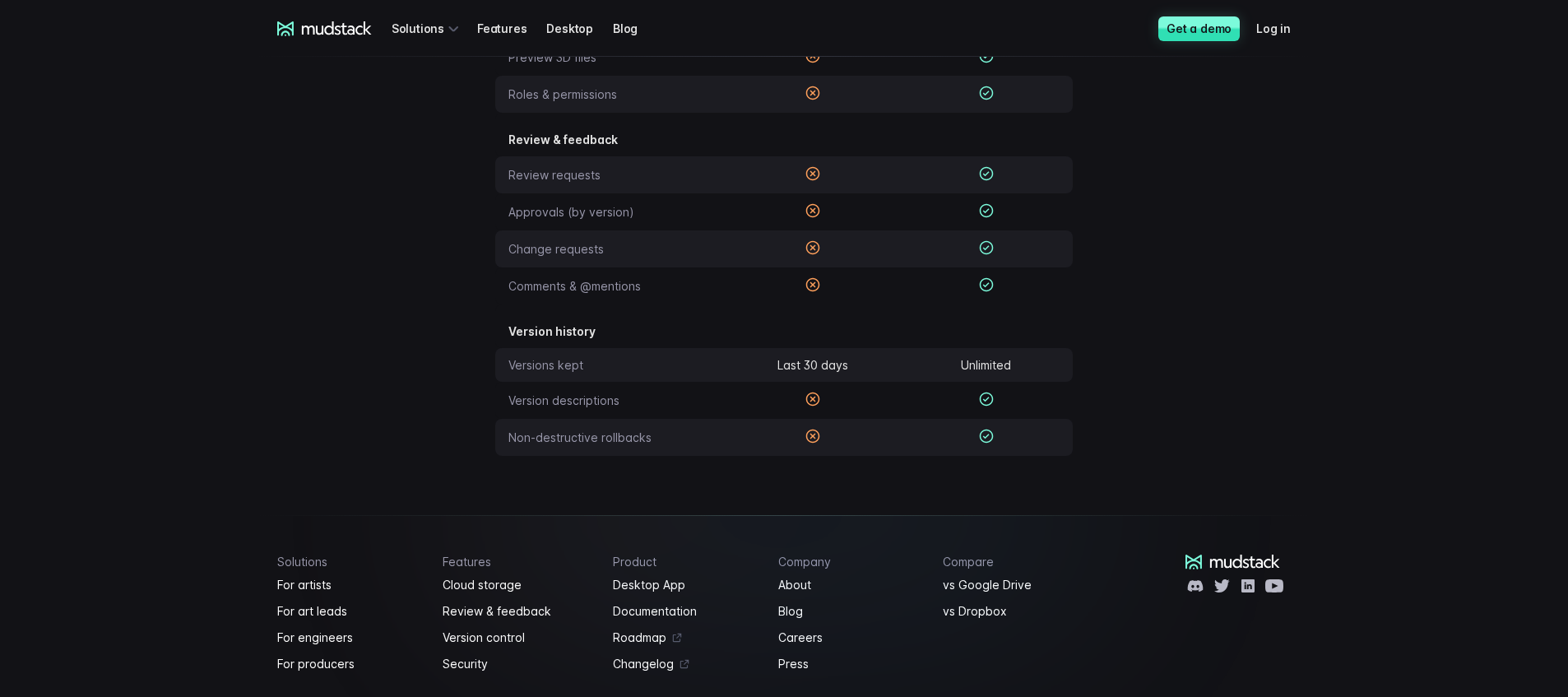
scroll to position [519, 0]
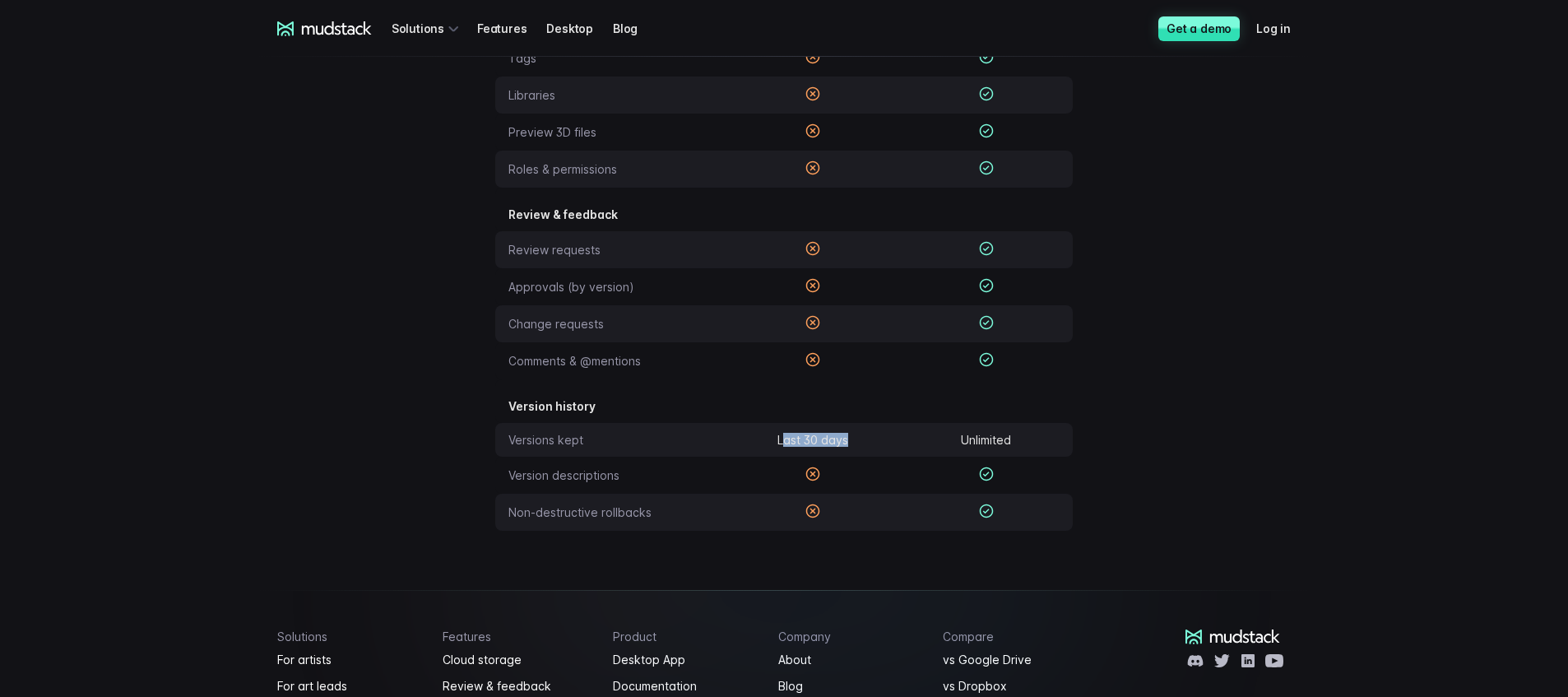
drag, startPoint x: 865, startPoint y: 456, endPoint x: 783, endPoint y: 435, distance: 84.6
click at [783, 435] on tbody "Version history Versions kept Last 30 days Unlimited Version descriptions Non-d…" at bounding box center [784, 455] width 578 height 152
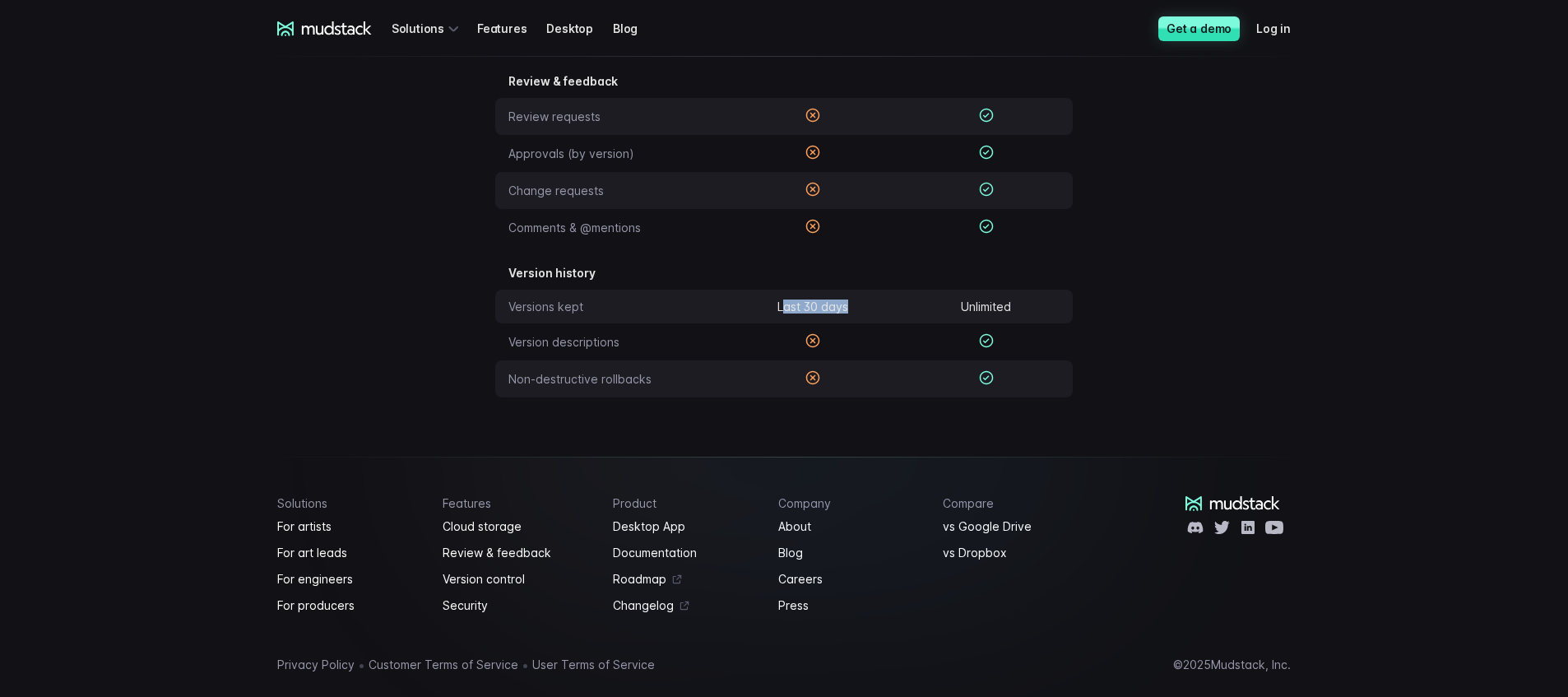
scroll to position [690, 0]
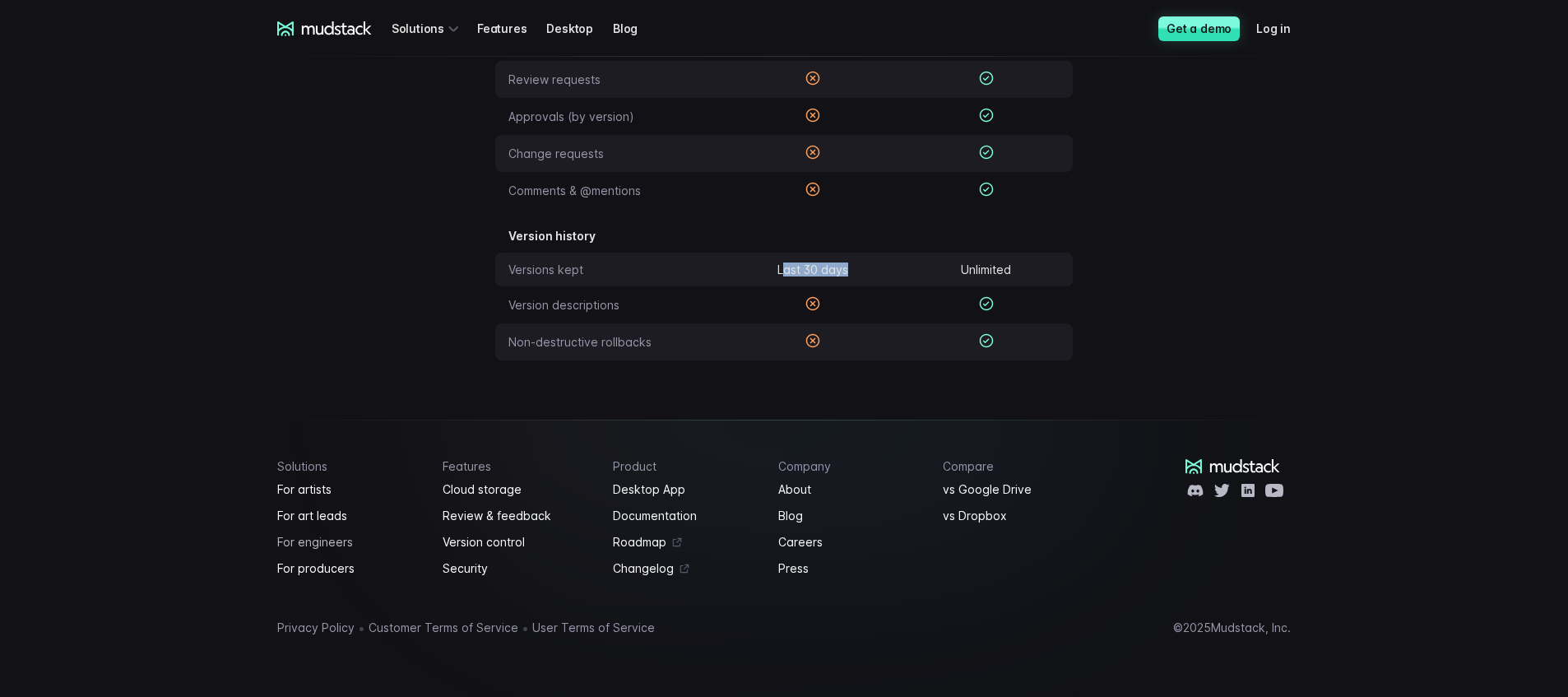
click at [333, 540] on link "For engineers" at bounding box center [350, 543] width 145 height 20
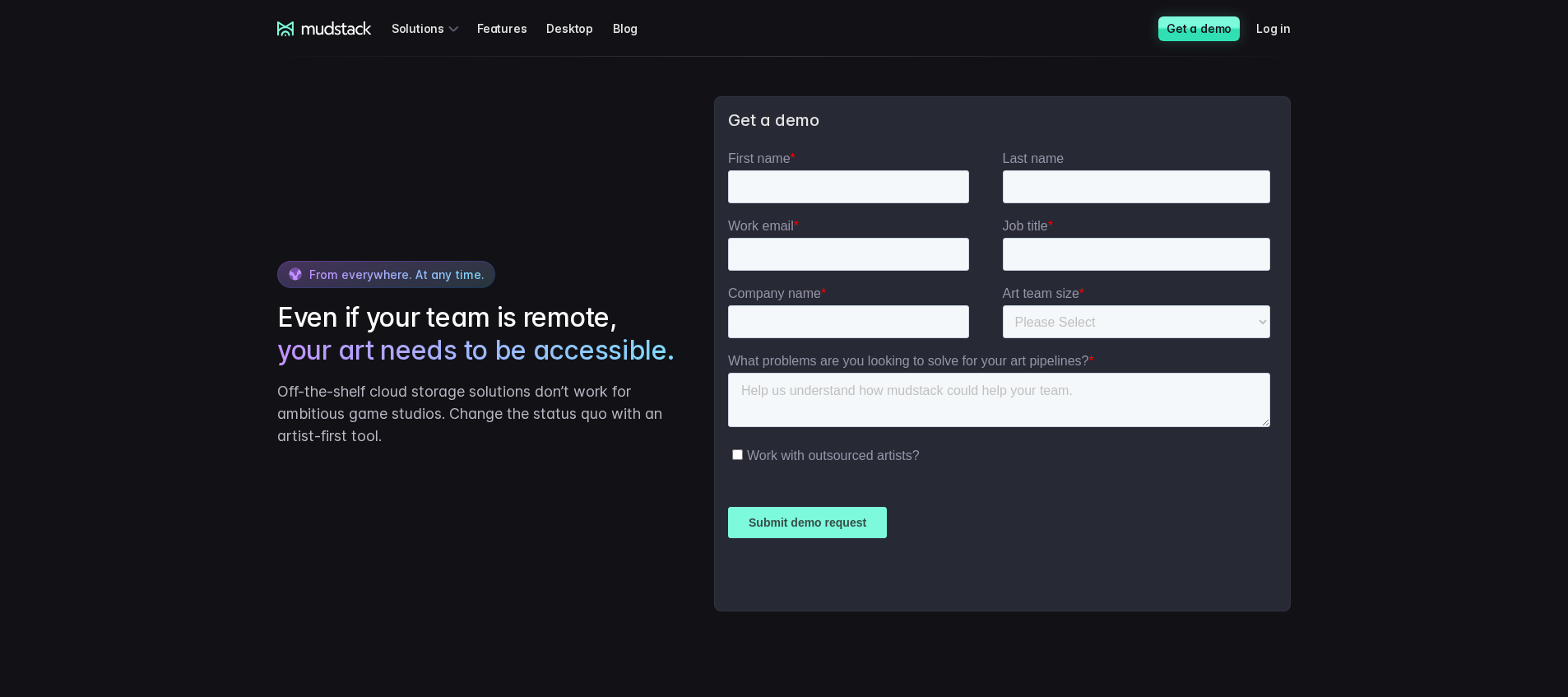
scroll to position [3379, 0]
